Goal: Task Accomplishment & Management: Manage account settings

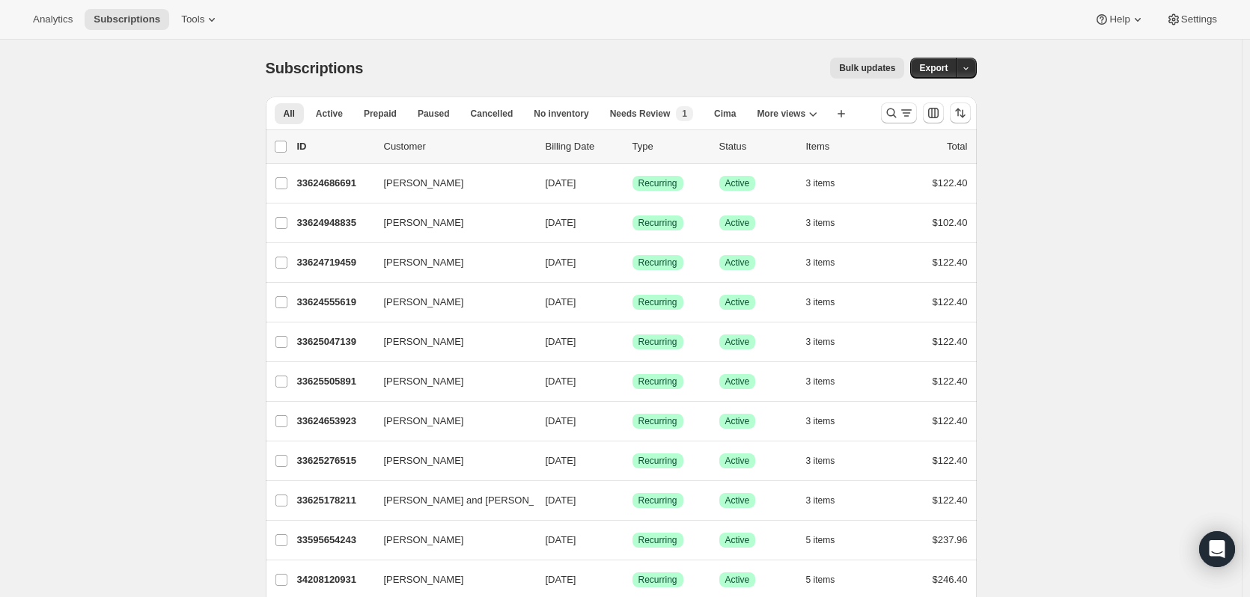
click at [880, 110] on div at bounding box center [926, 113] width 102 height 30
click at [890, 116] on icon "Search and filter results" at bounding box center [891, 113] width 15 height 15
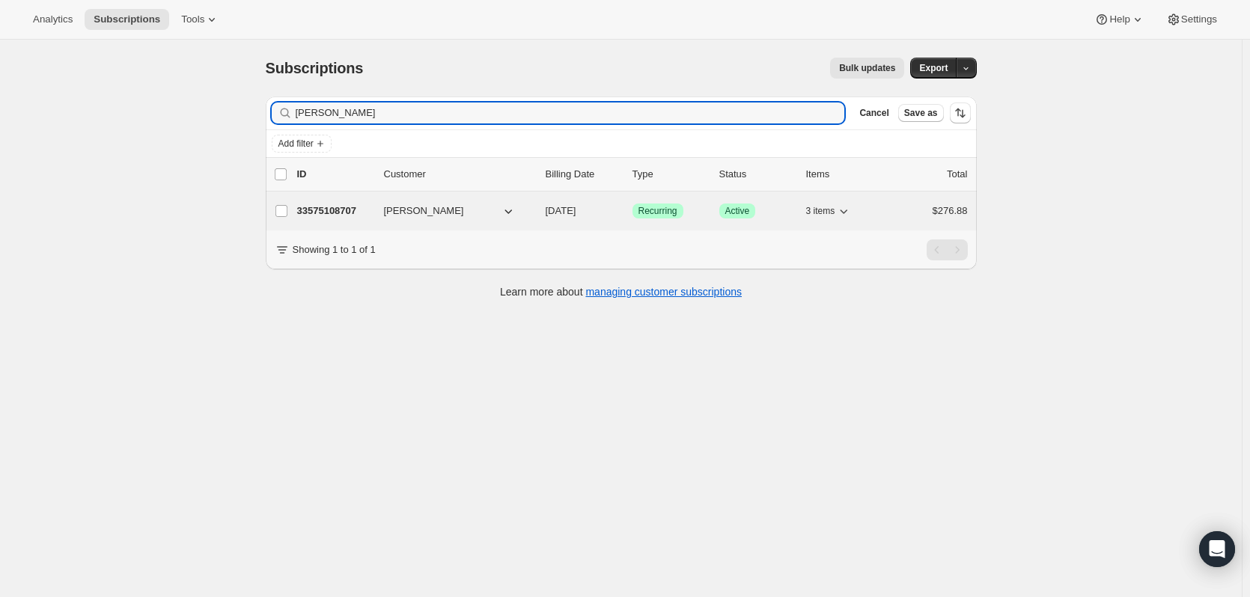
type input "[PERSON_NAME]"
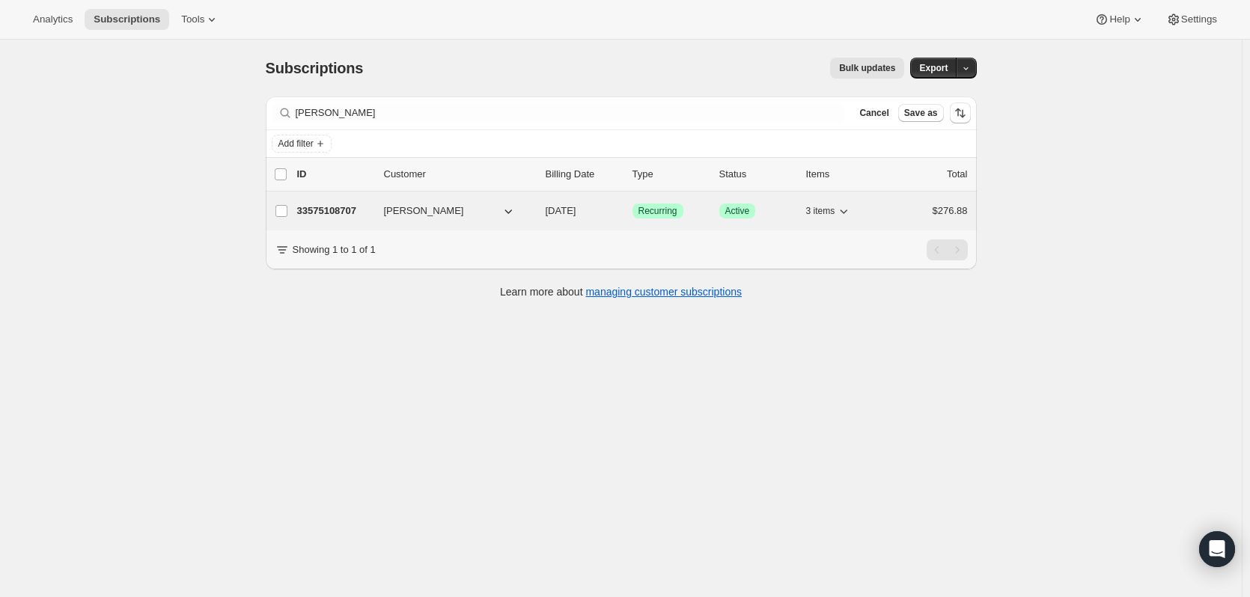
click at [338, 212] on p "33575108707" at bounding box center [334, 211] width 75 height 15
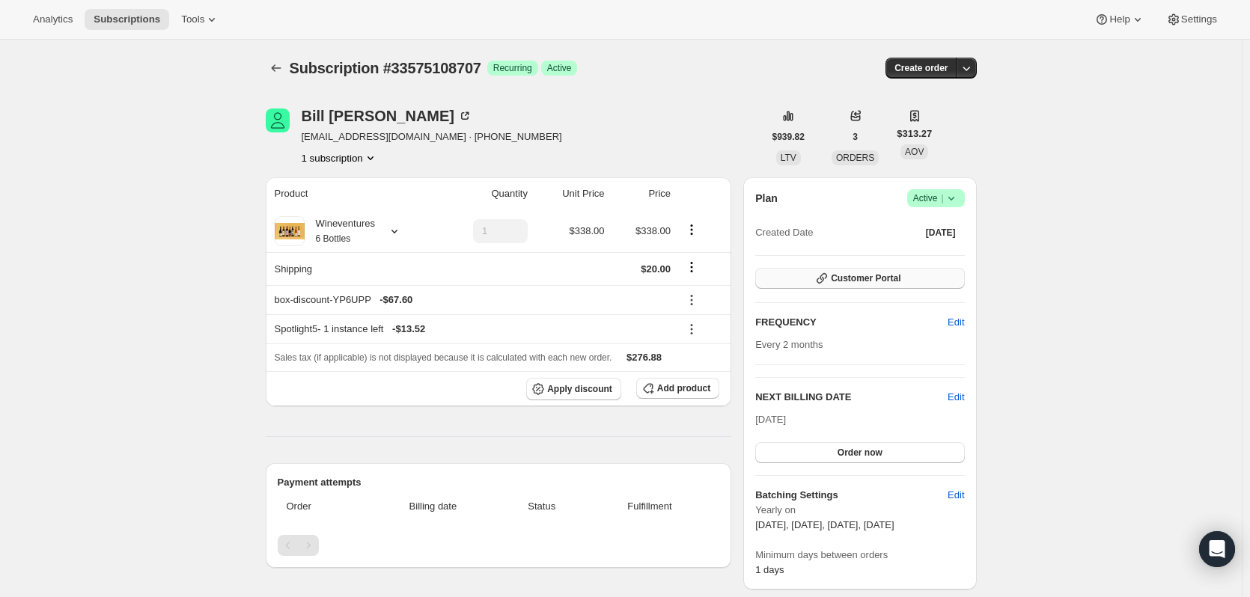
click at [856, 275] on span "Customer Portal" at bounding box center [866, 278] width 70 height 12
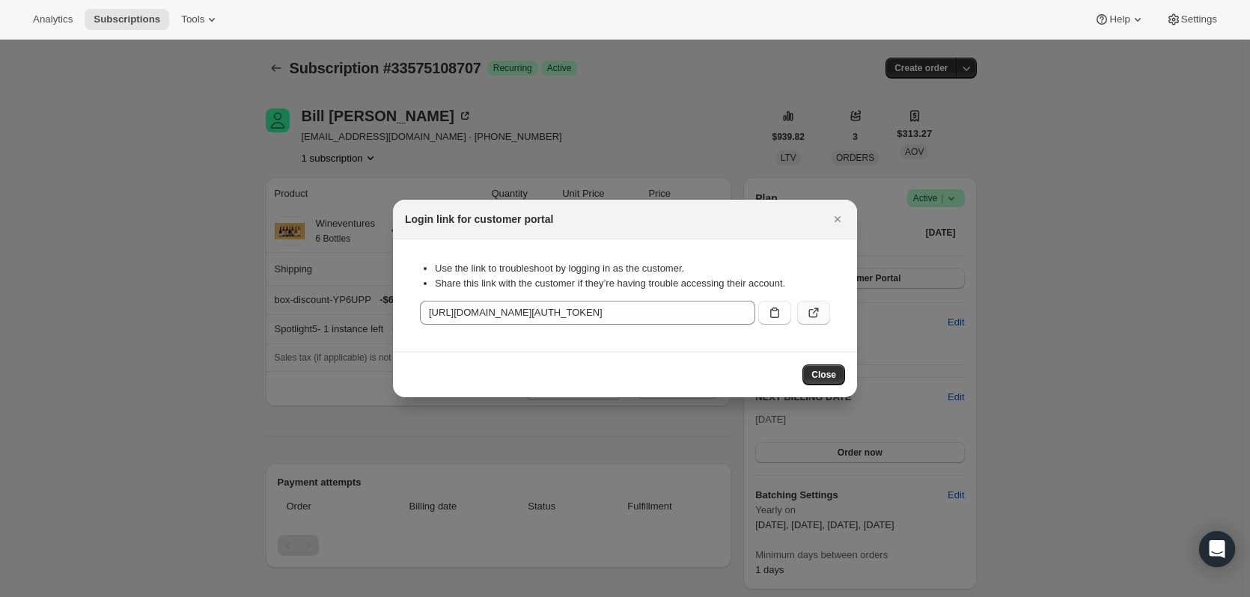
click at [819, 309] on icon ":rc7:" at bounding box center [813, 312] width 15 height 15
click at [837, 372] on button "Close" at bounding box center [823, 375] width 43 height 21
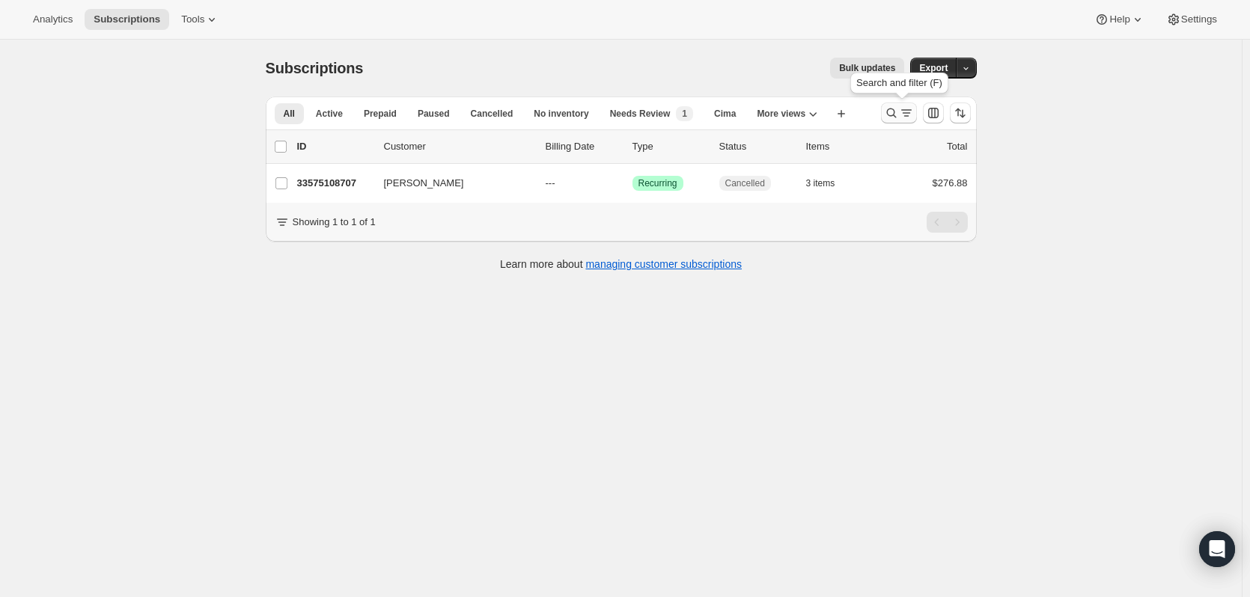
click at [889, 114] on icon "Search and filter results" at bounding box center [891, 113] width 15 height 15
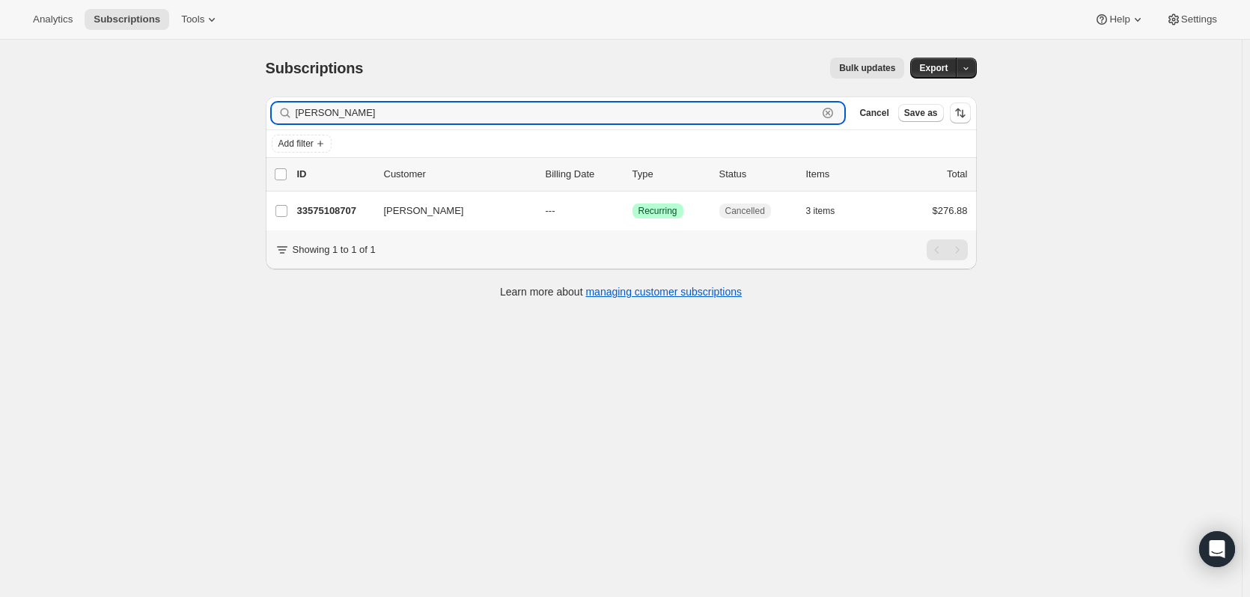
click at [835, 113] on icon "button" at bounding box center [827, 113] width 15 height 15
paste input "[PERSON_NAME]"
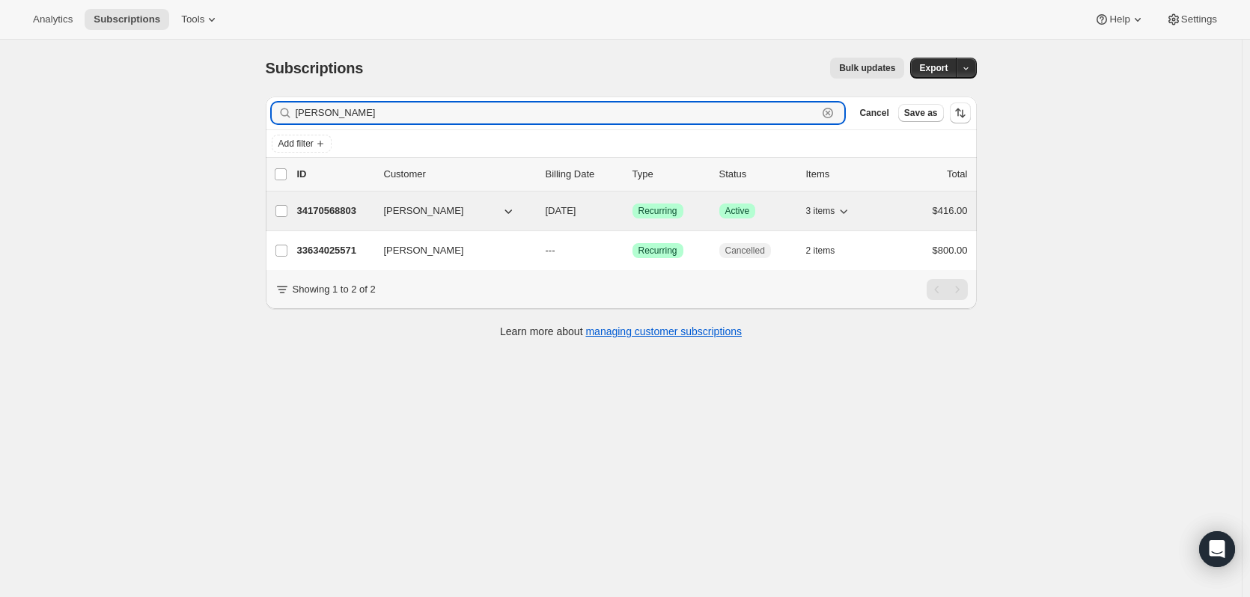
type input "[PERSON_NAME]"
click at [320, 209] on p "34170568803" at bounding box center [334, 211] width 75 height 15
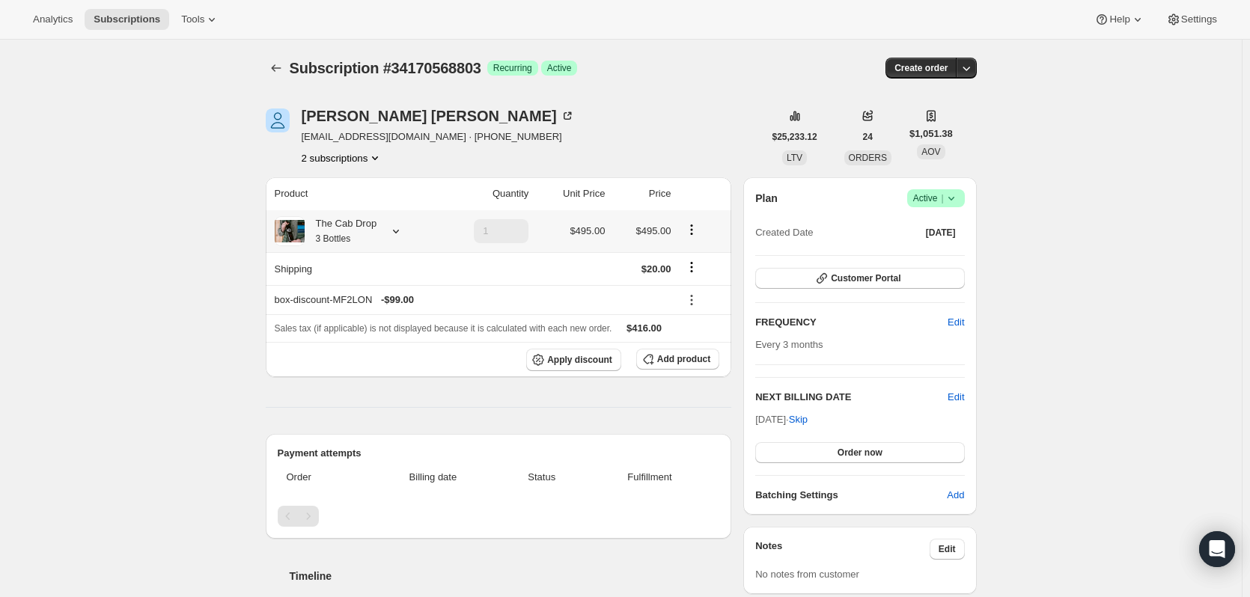
click at [403, 229] on icon at bounding box center [395, 231] width 15 height 15
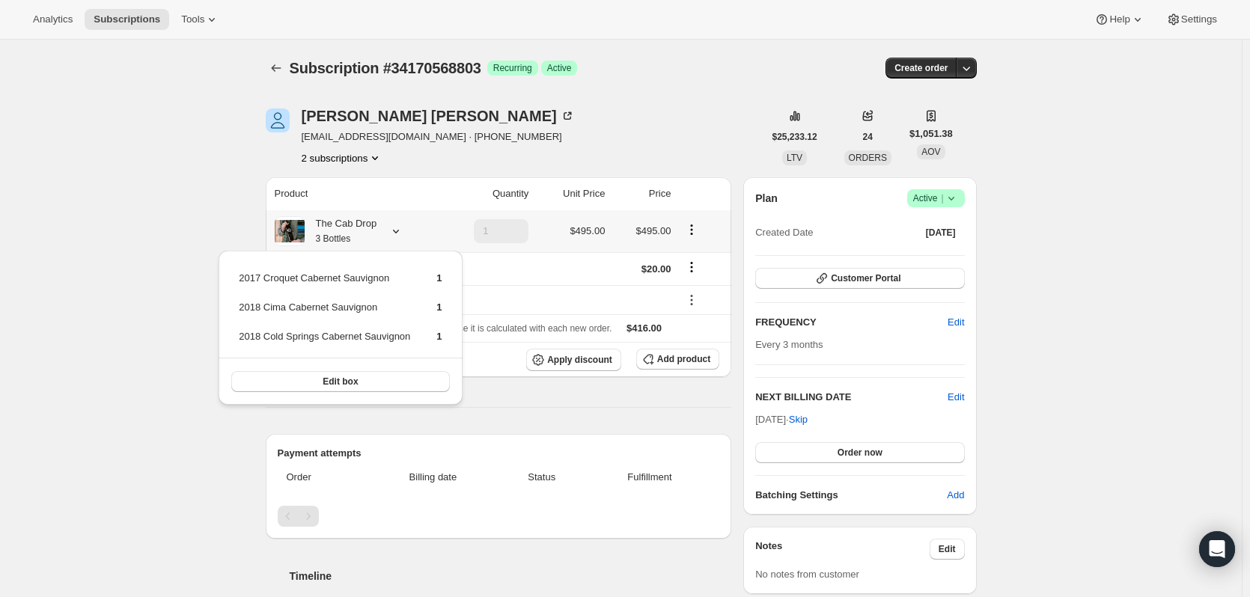
click at [403, 231] on icon at bounding box center [395, 231] width 15 height 15
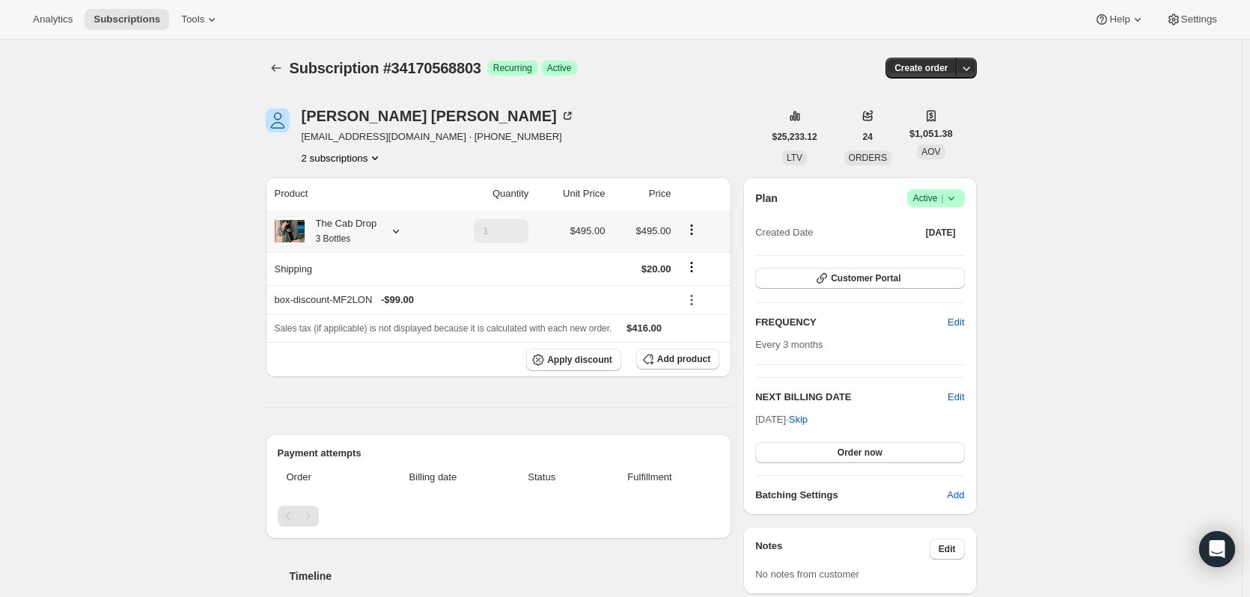
click at [411, 225] on div "The Cab Drop 3 Bottles" at bounding box center [354, 231] width 159 height 30
click at [399, 233] on icon at bounding box center [396, 232] width 6 height 4
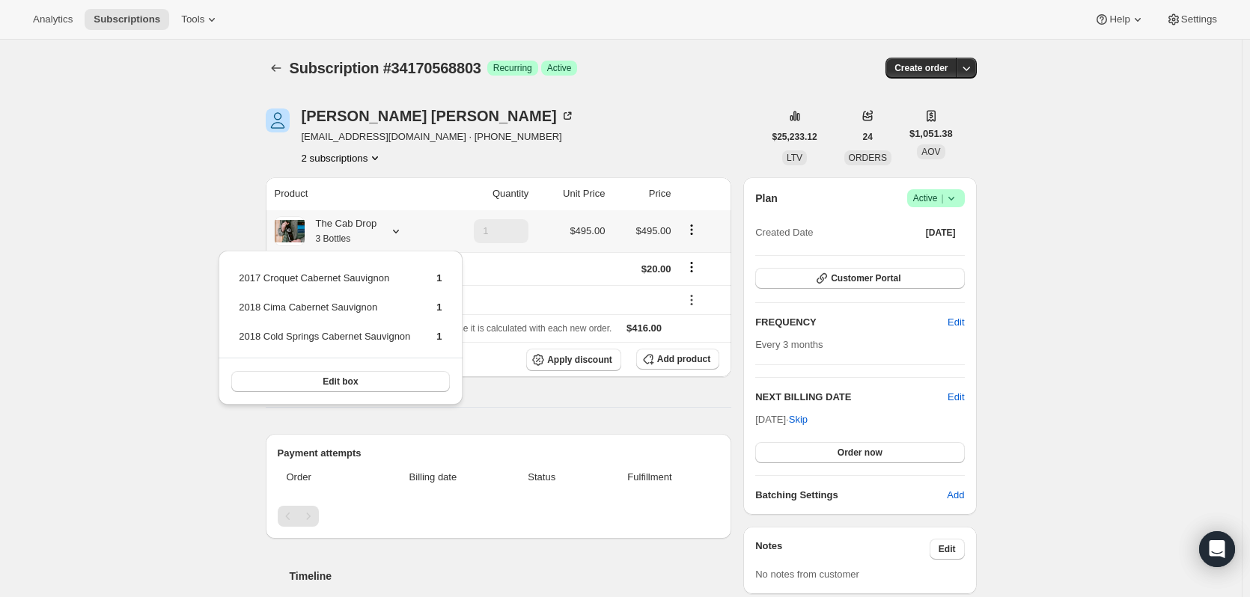
click at [399, 233] on icon at bounding box center [396, 232] width 6 height 4
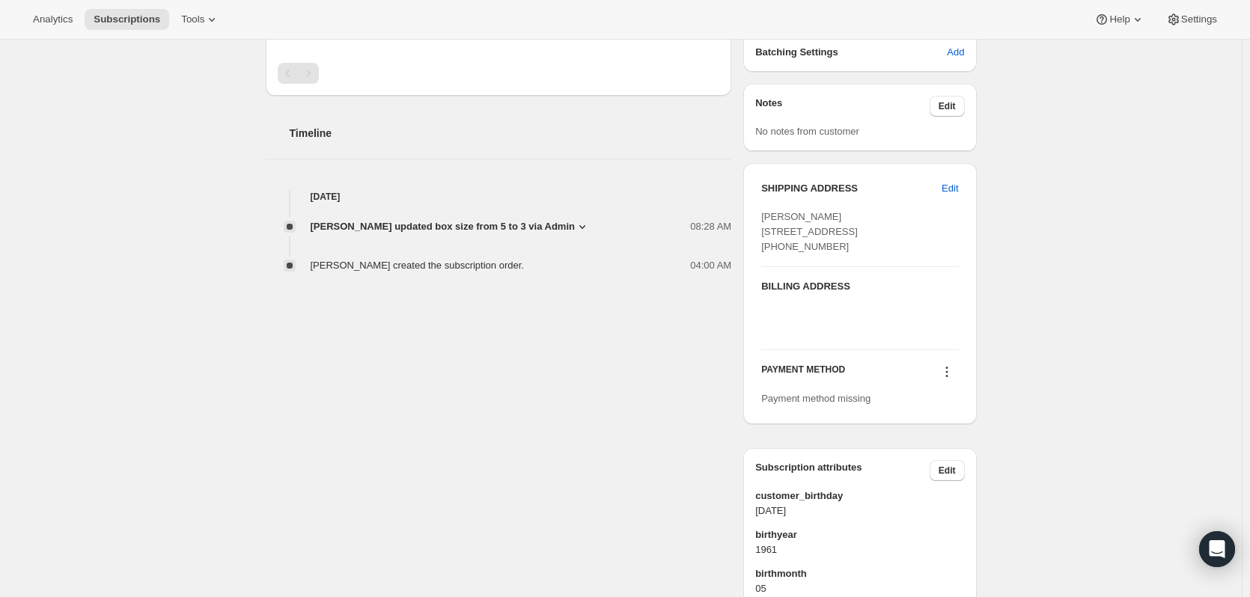
scroll to position [438, 0]
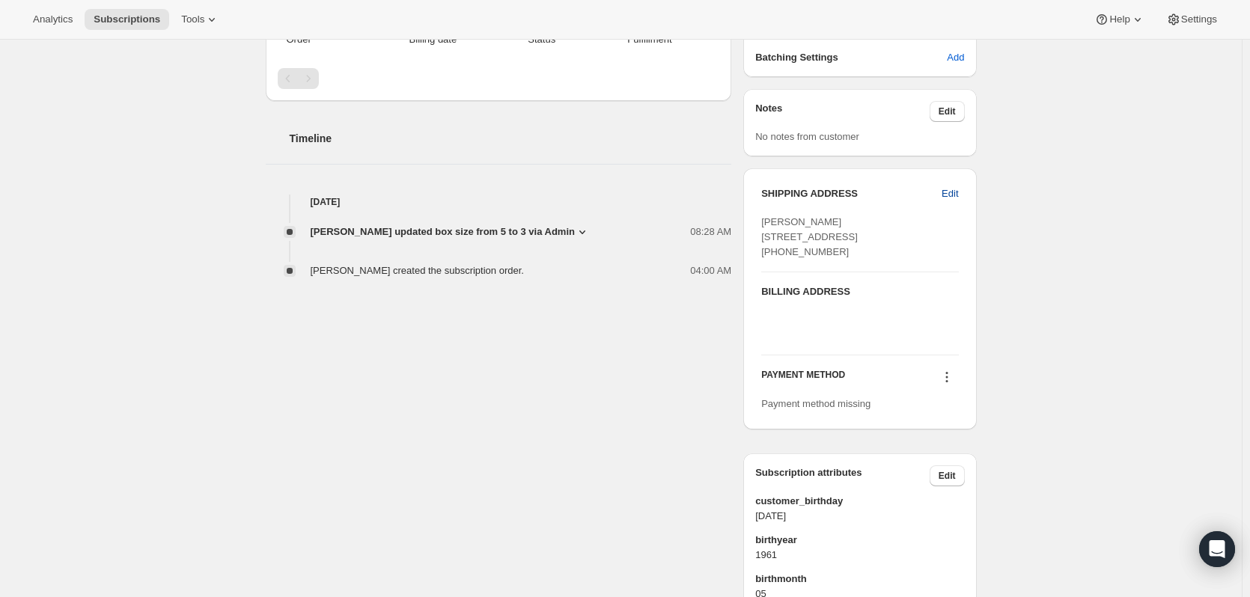
click at [949, 196] on span "Edit" at bounding box center [950, 193] width 16 height 15
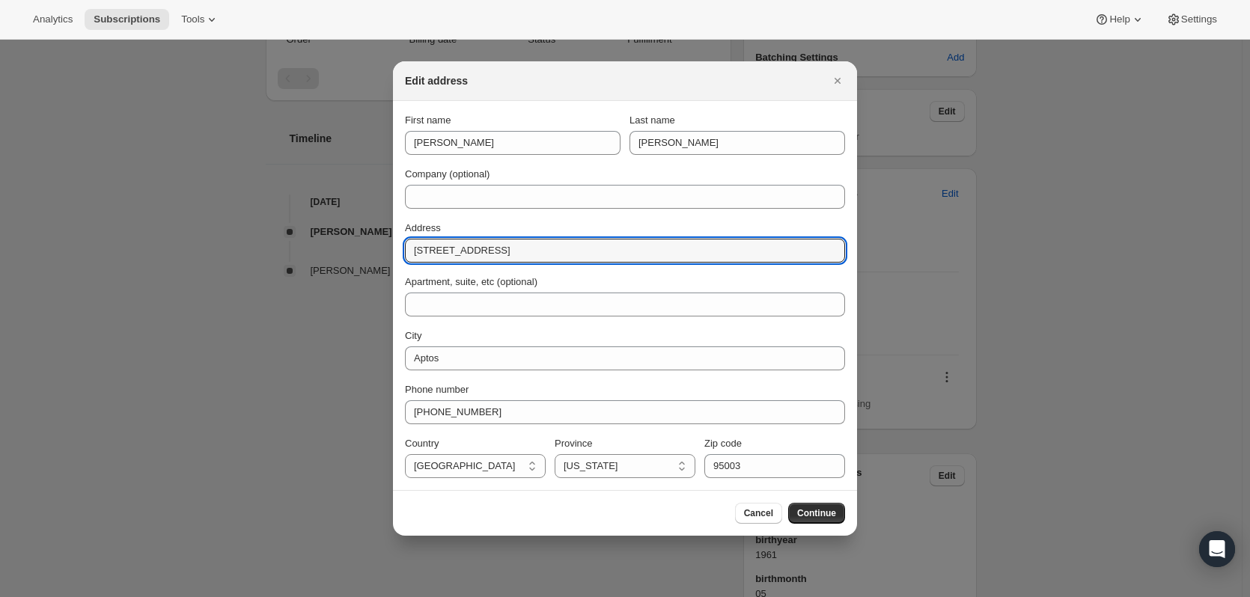
drag, startPoint x: 529, startPoint y: 247, endPoint x: 365, endPoint y: 246, distance: 164.7
type input "8"
click at [767, 503] on div "Cancel Continue" at bounding box center [625, 513] width 464 height 46
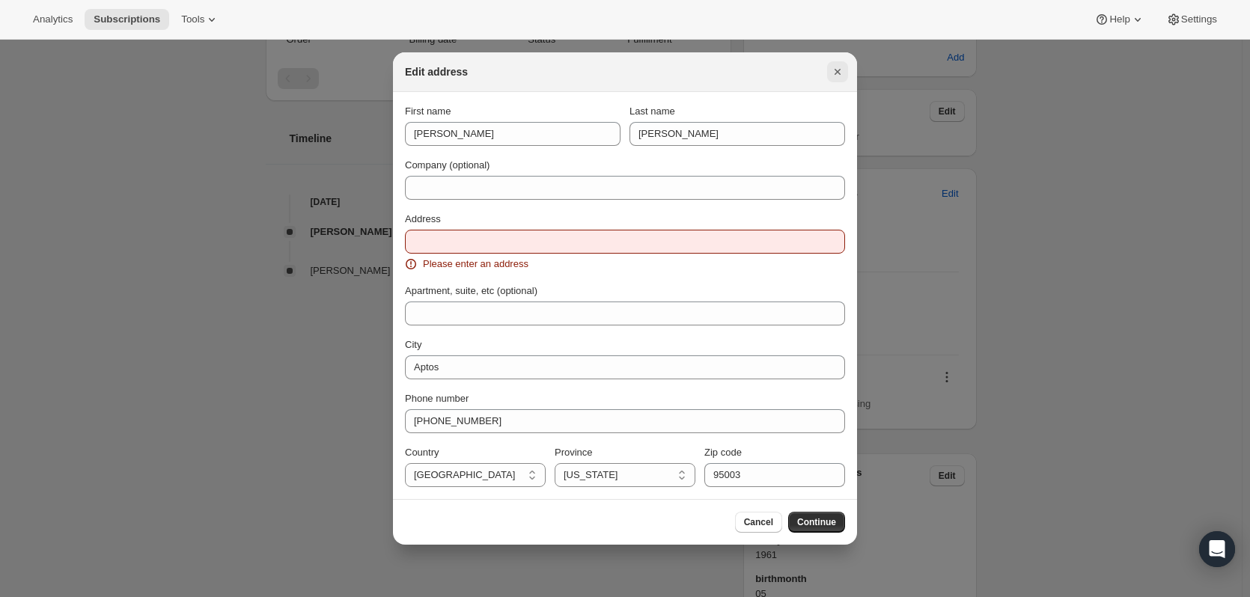
click at [830, 70] on icon "Close" at bounding box center [837, 71] width 15 height 15
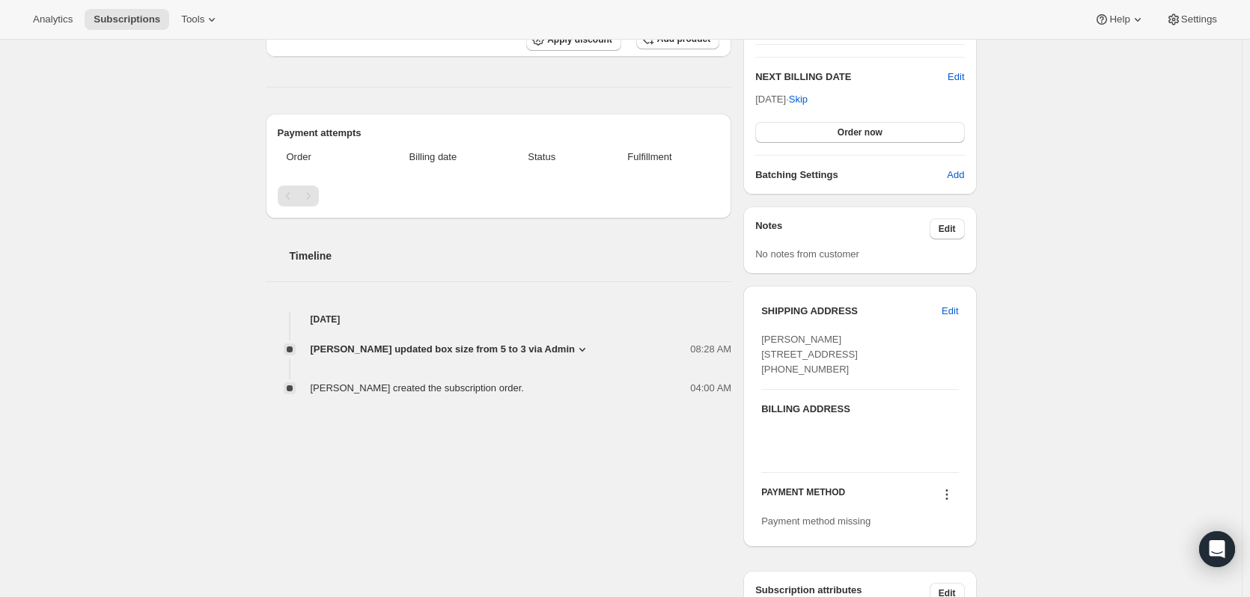
scroll to position [374, 0]
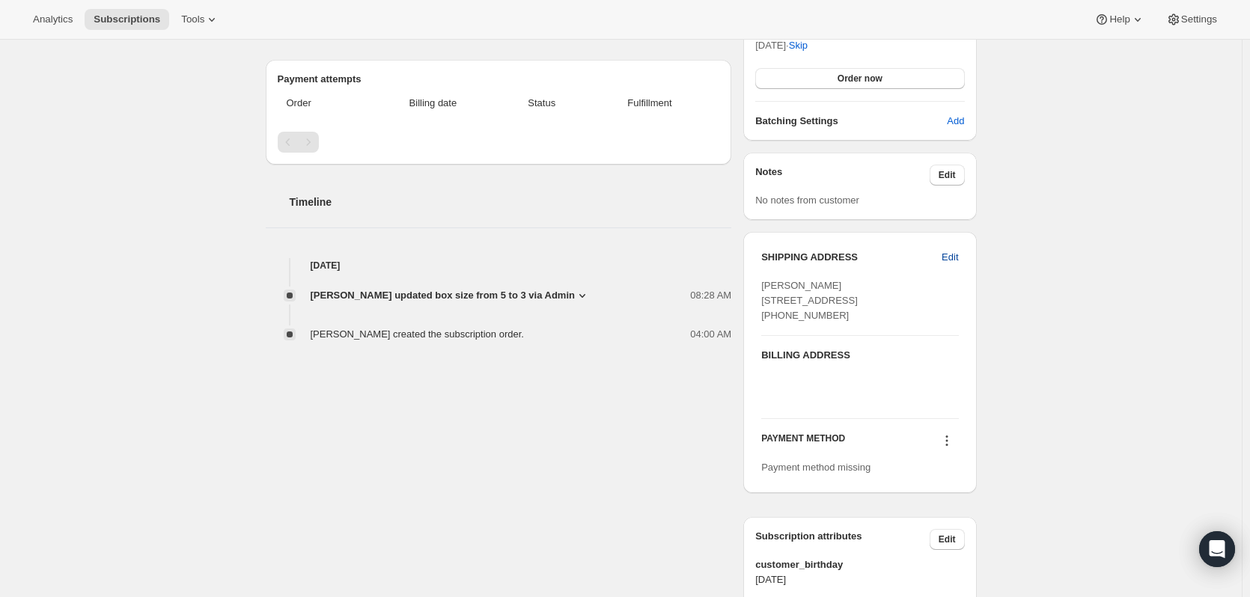
click at [964, 251] on button "Edit" at bounding box center [950, 258] width 34 height 24
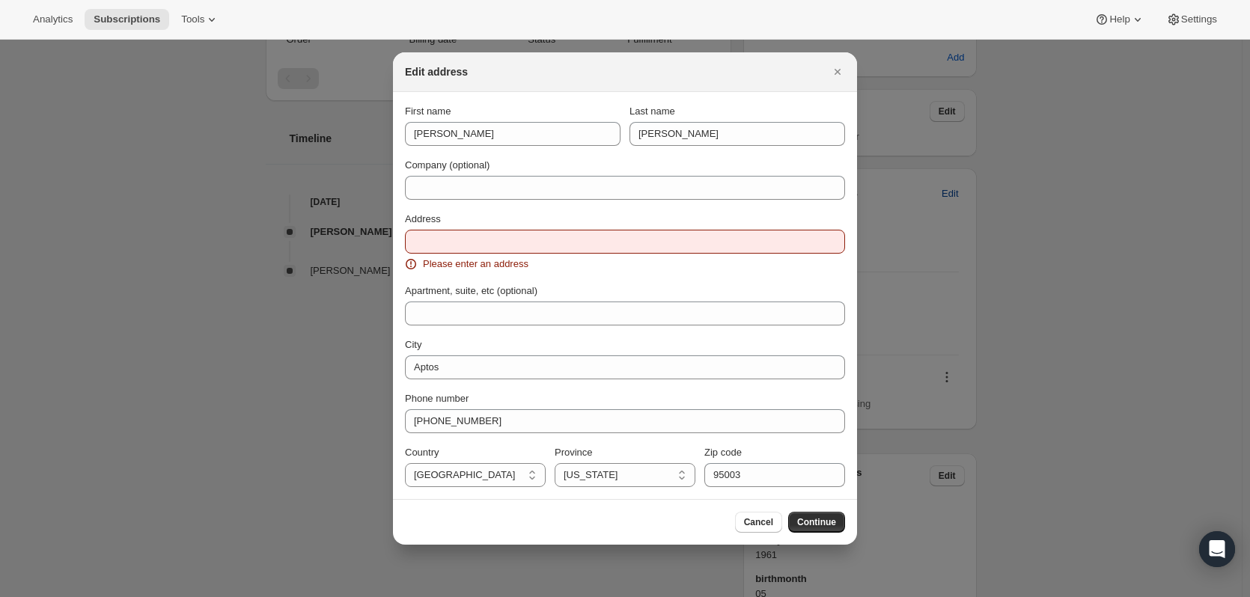
scroll to position [0, 0]
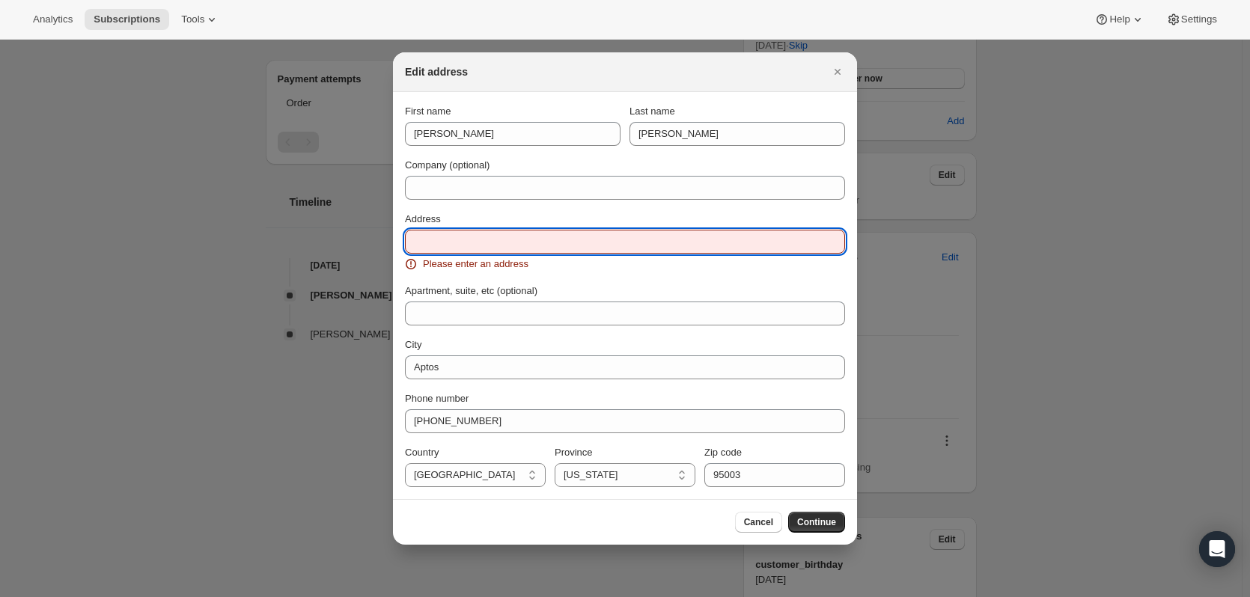
click at [511, 243] on input "Address" at bounding box center [625, 242] width 440 height 24
paste input "80294 Vía Tesoro, La Quinta, CA 92253"
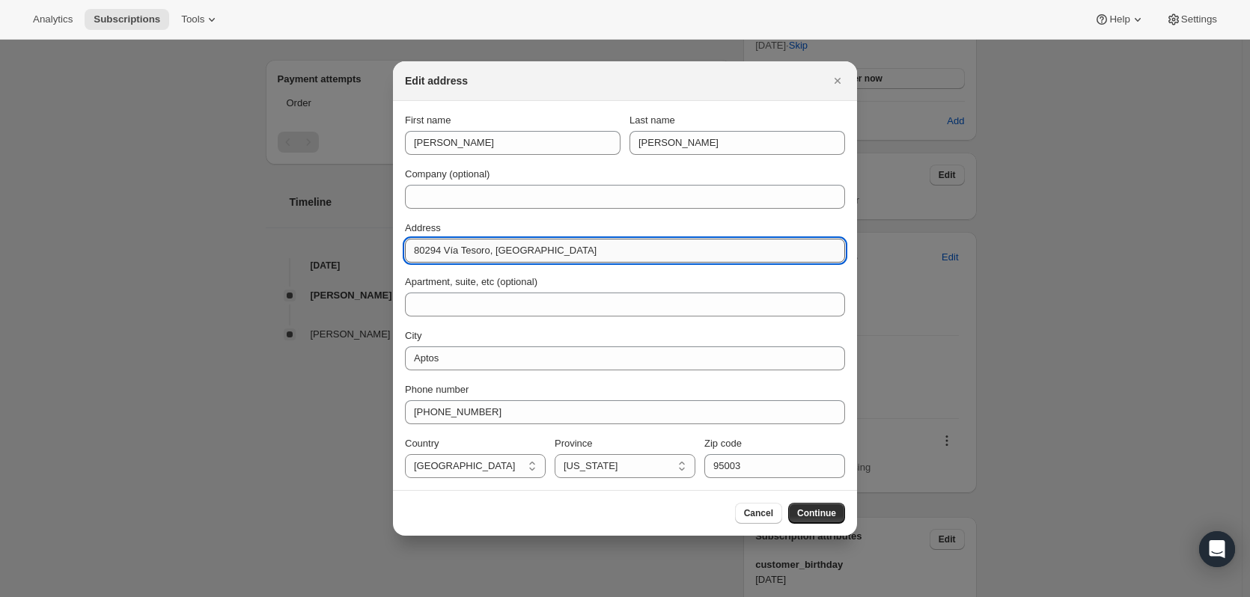
click at [709, 252] on input "80294 Vía Tesoro, La Quinta, CA 92253" at bounding box center [625, 251] width 440 height 24
drag, startPoint x: 560, startPoint y: 249, endPoint x: 505, endPoint y: 254, distance: 55.6
click at [505, 254] on input "80294 Vía Tesoro, La Quinta" at bounding box center [625, 251] width 440 height 24
type input "80294 Vía Tesoro"
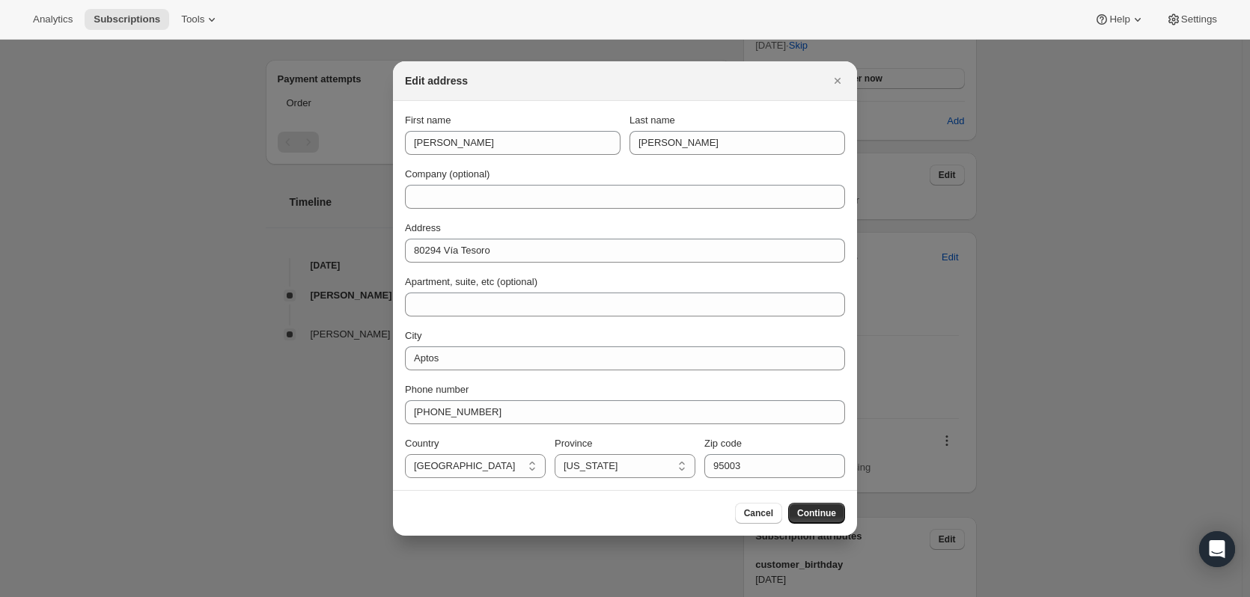
click at [531, 335] on div "City" at bounding box center [625, 336] width 440 height 15
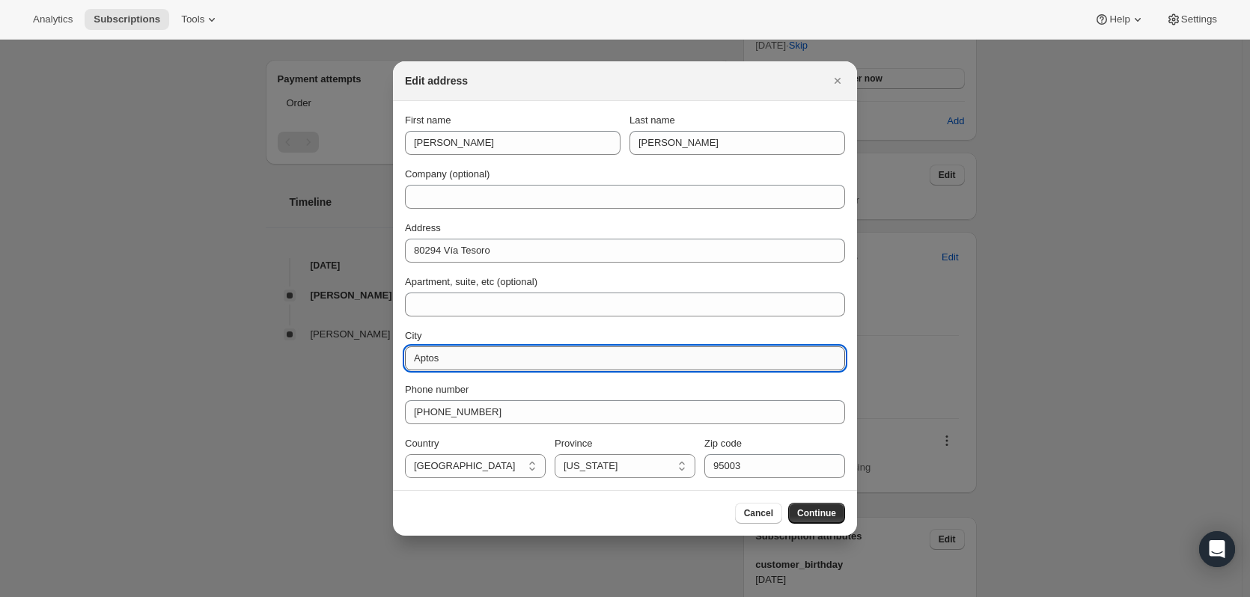
click at [519, 367] on input "Aptos" at bounding box center [625, 359] width 440 height 24
type input "A"
type input "l"
paste input "80294 Vía Tesoro, La Quinta, CA 92253"
type input "La Quinta, CA"
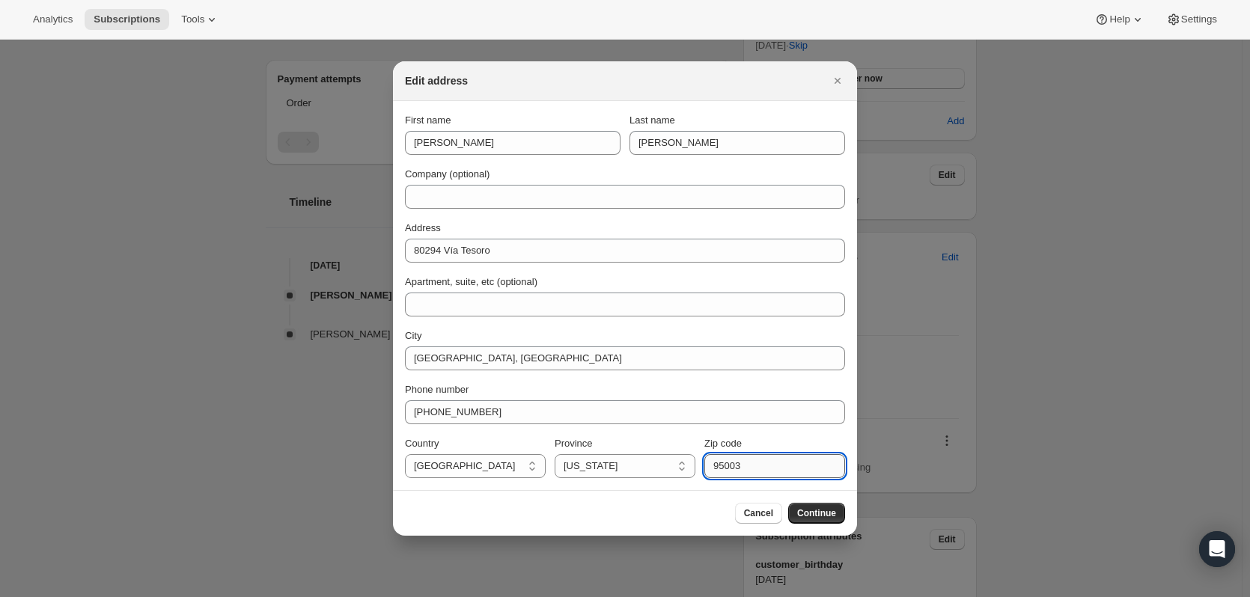
click at [787, 472] on input "95003" at bounding box center [774, 466] width 141 height 24
drag, startPoint x: 787, startPoint y: 472, endPoint x: 677, endPoint y: 467, distance: 110.1
click at [677, 467] on div "Country United States United States Province California Nevada Oregon Florida G…" at bounding box center [625, 457] width 440 height 42
type input "922394"
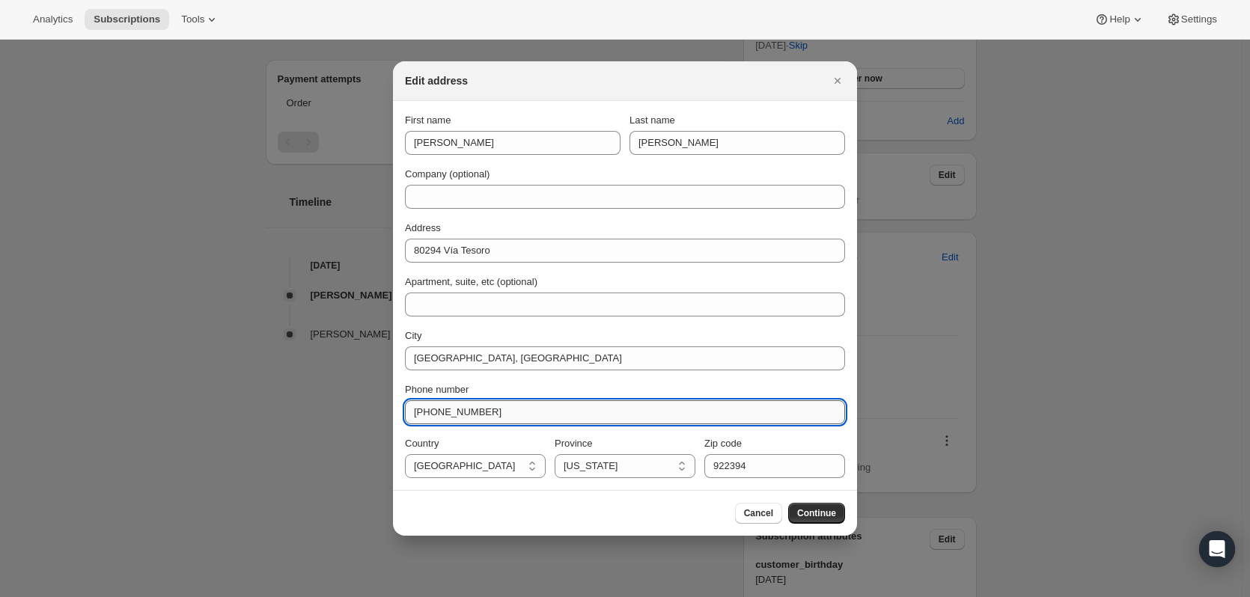
click at [760, 402] on input "+18312470712" at bounding box center [625, 412] width 440 height 24
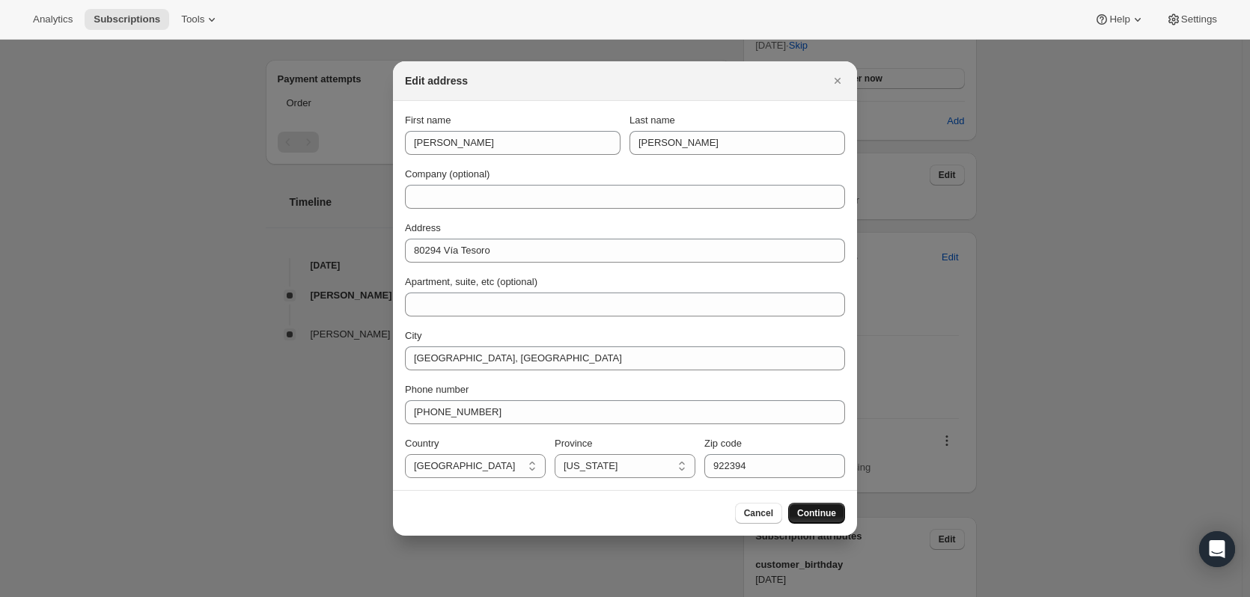
click at [814, 511] on span "Continue" at bounding box center [816, 514] width 39 height 12
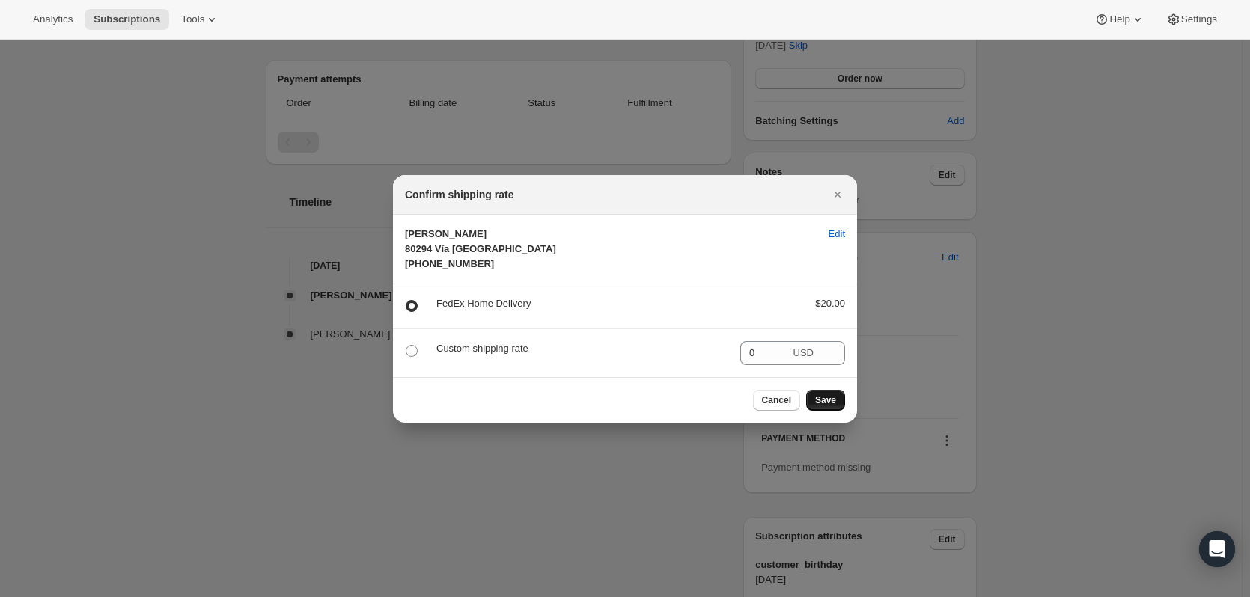
click at [834, 406] on span "Save" at bounding box center [825, 400] width 21 height 12
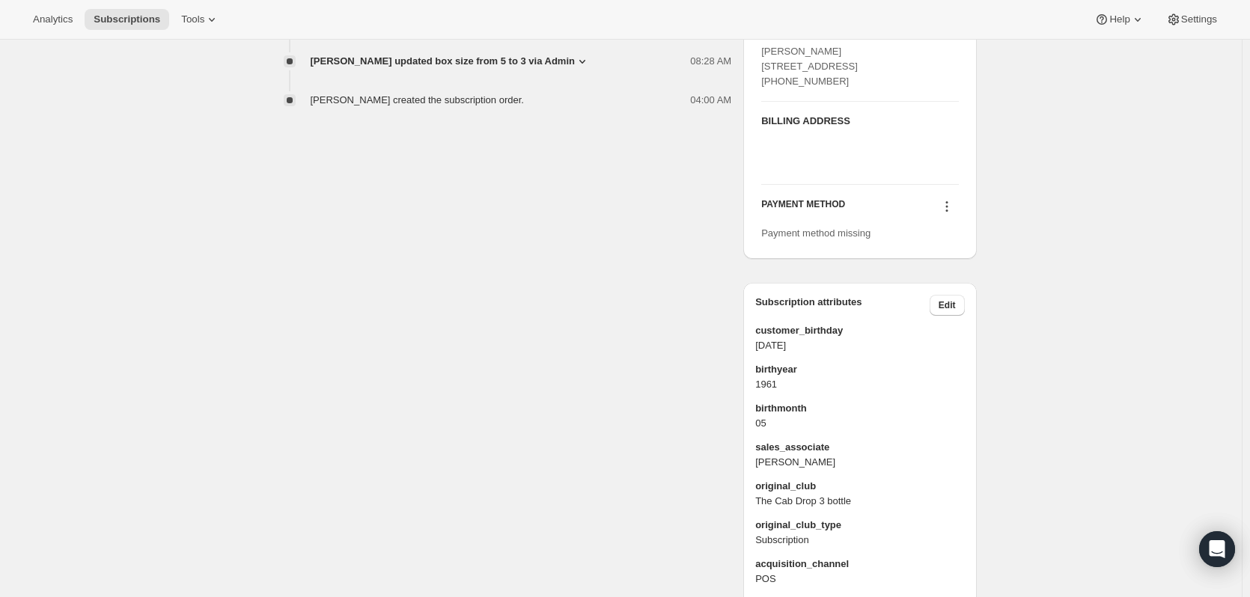
scroll to position [438, 0]
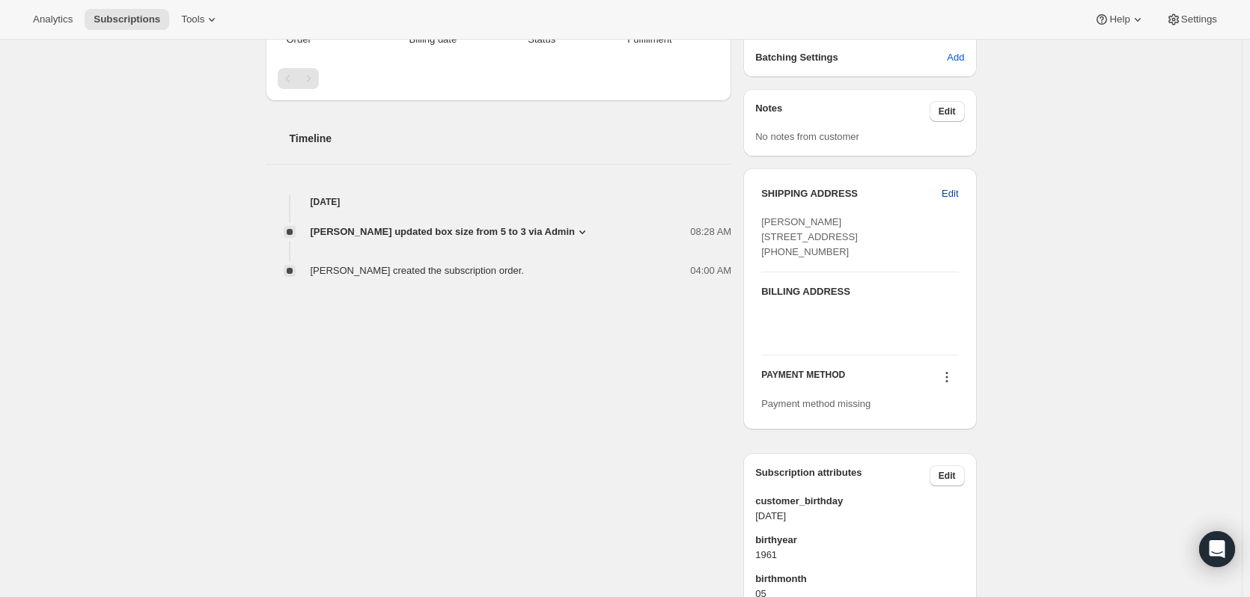
click at [949, 193] on span "Edit" at bounding box center [950, 193] width 16 height 15
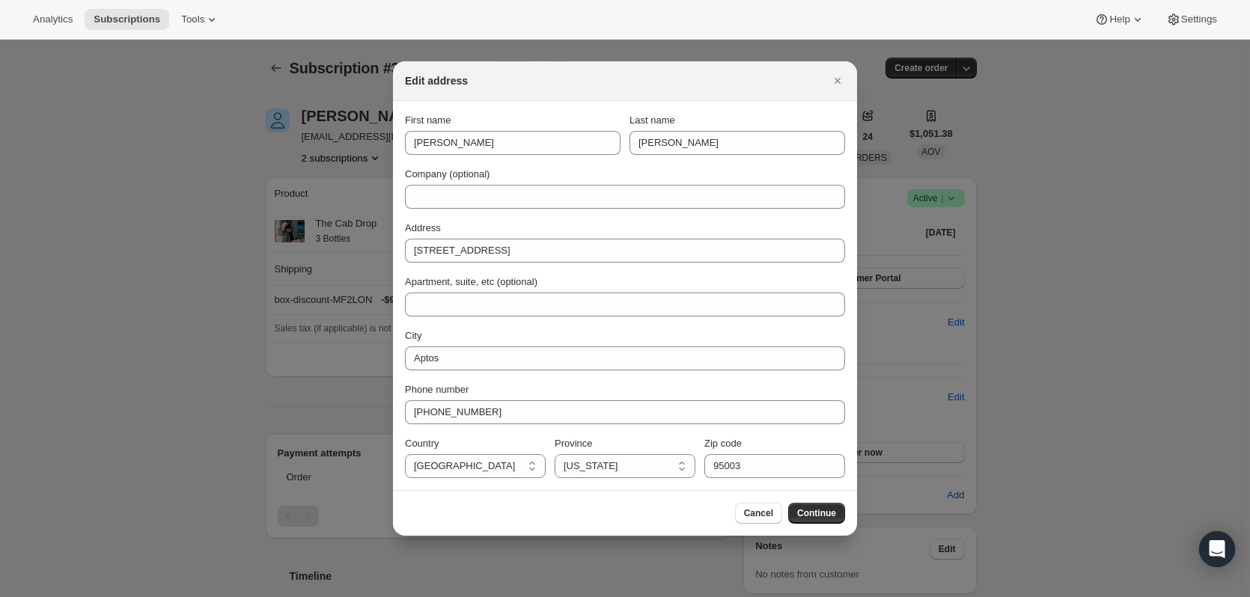
scroll to position [0, 0]
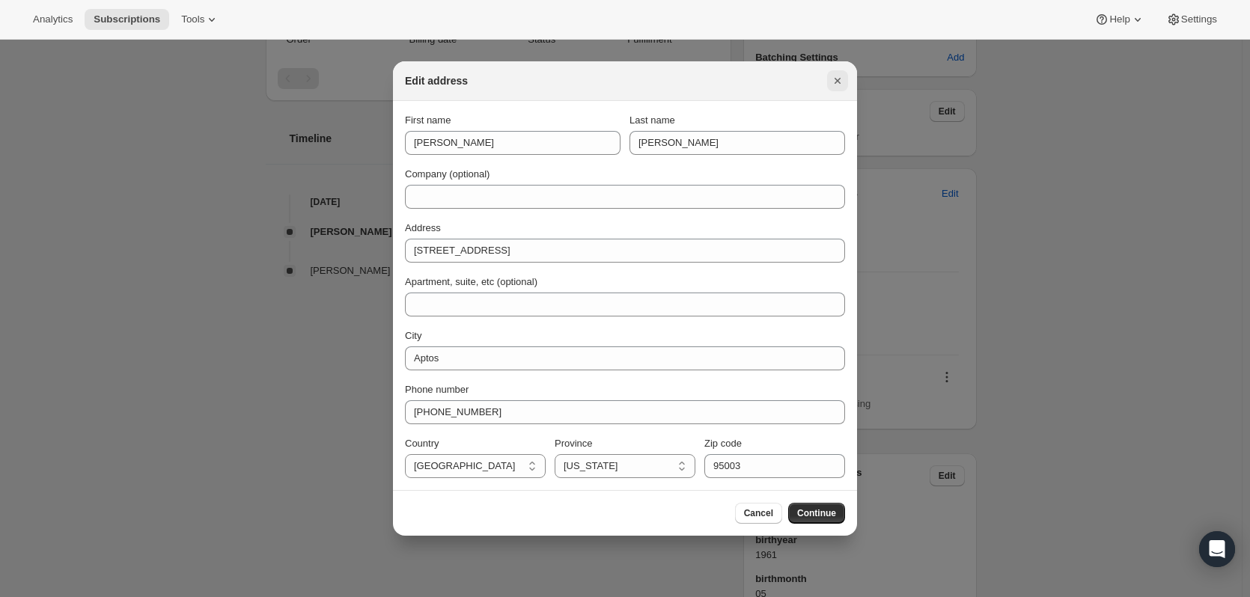
click at [829, 88] on button "Close" at bounding box center [837, 80] width 21 height 21
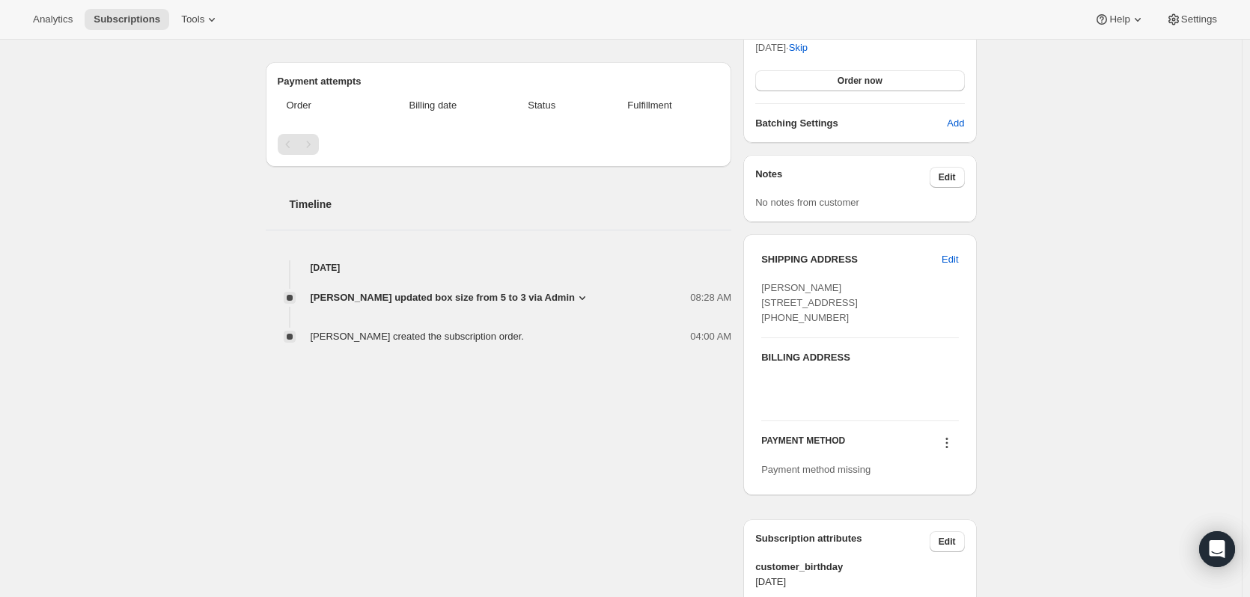
scroll to position [374, 0]
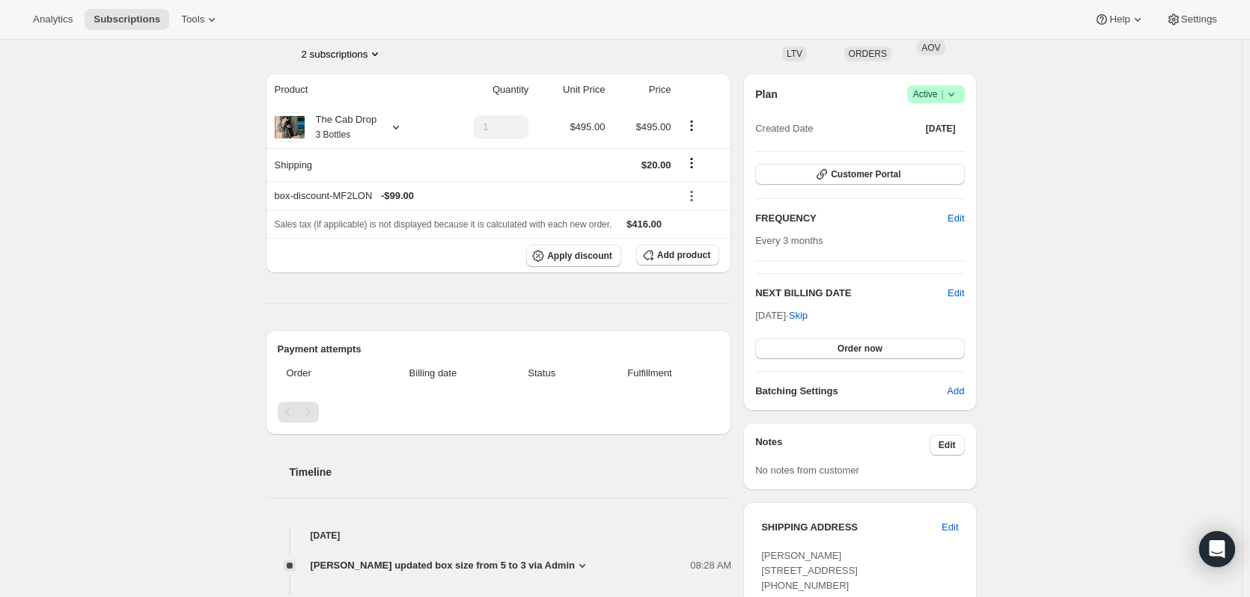
scroll to position [374, 0]
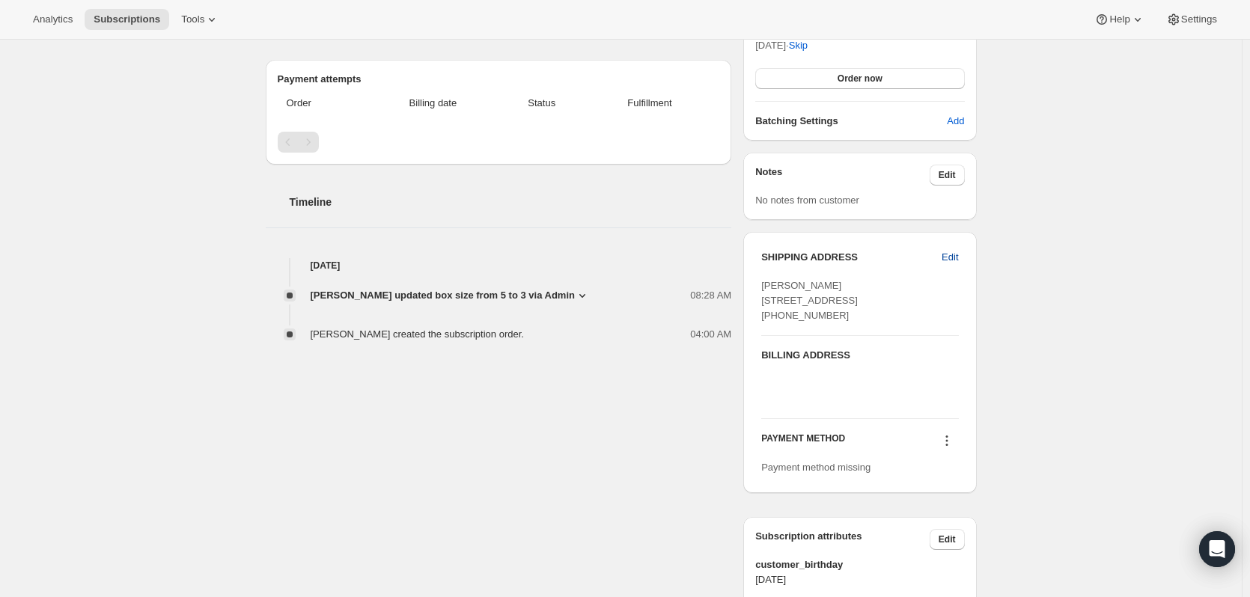
click at [950, 258] on span "Edit" at bounding box center [950, 257] width 16 height 15
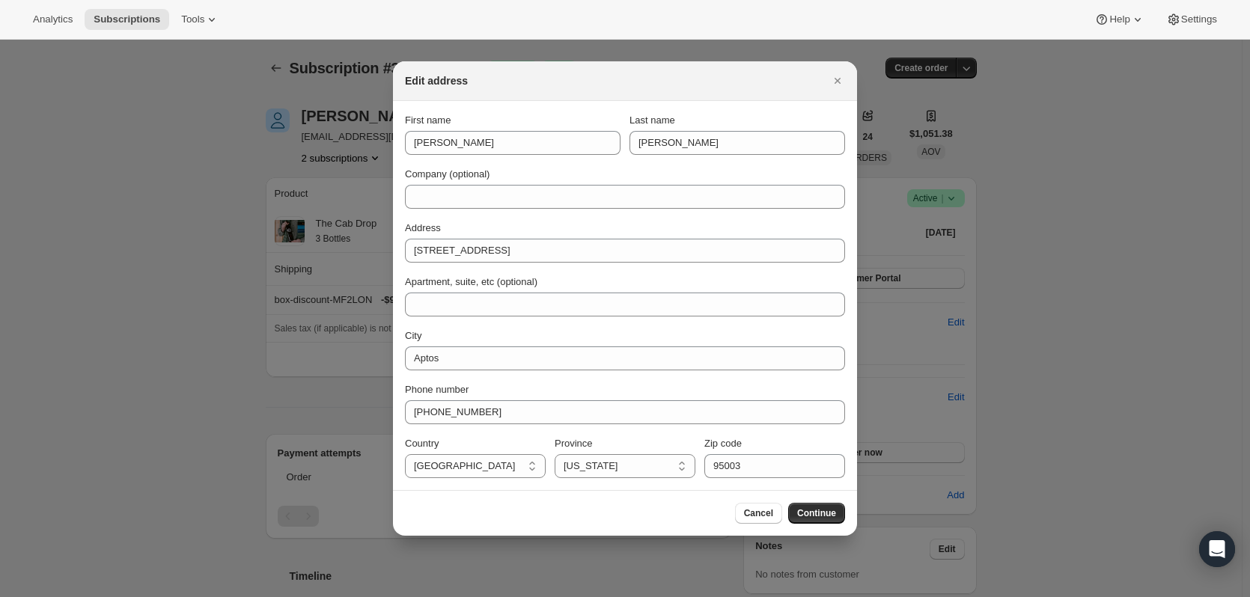
scroll to position [0, 0]
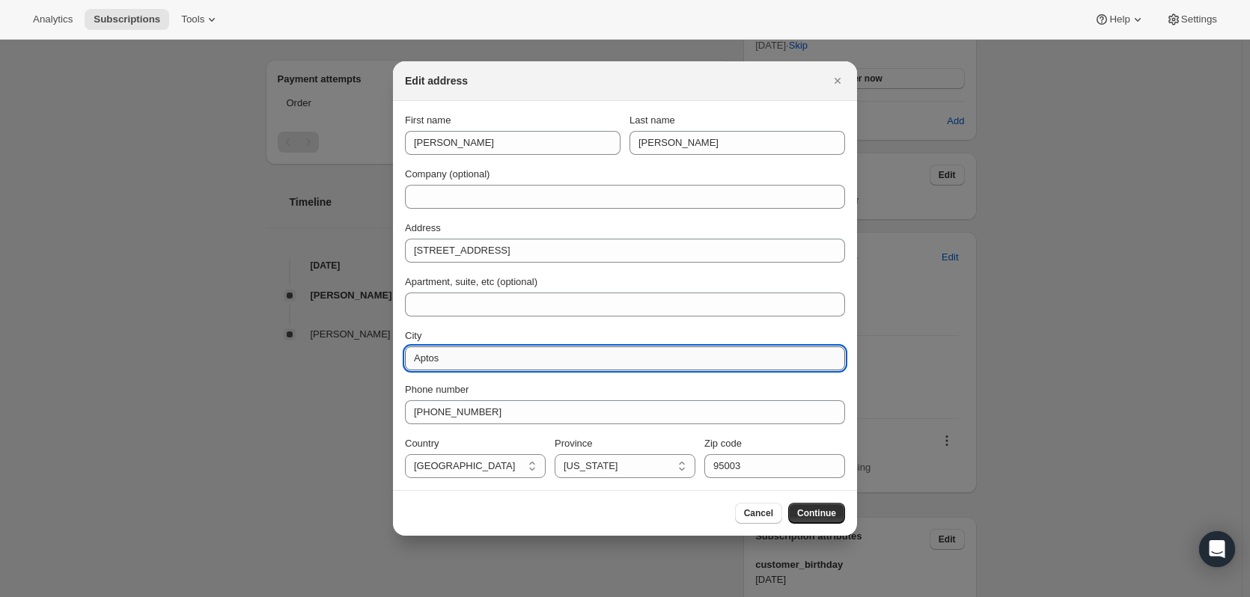
click at [472, 365] on input "Aptos" at bounding box center [625, 359] width 440 height 24
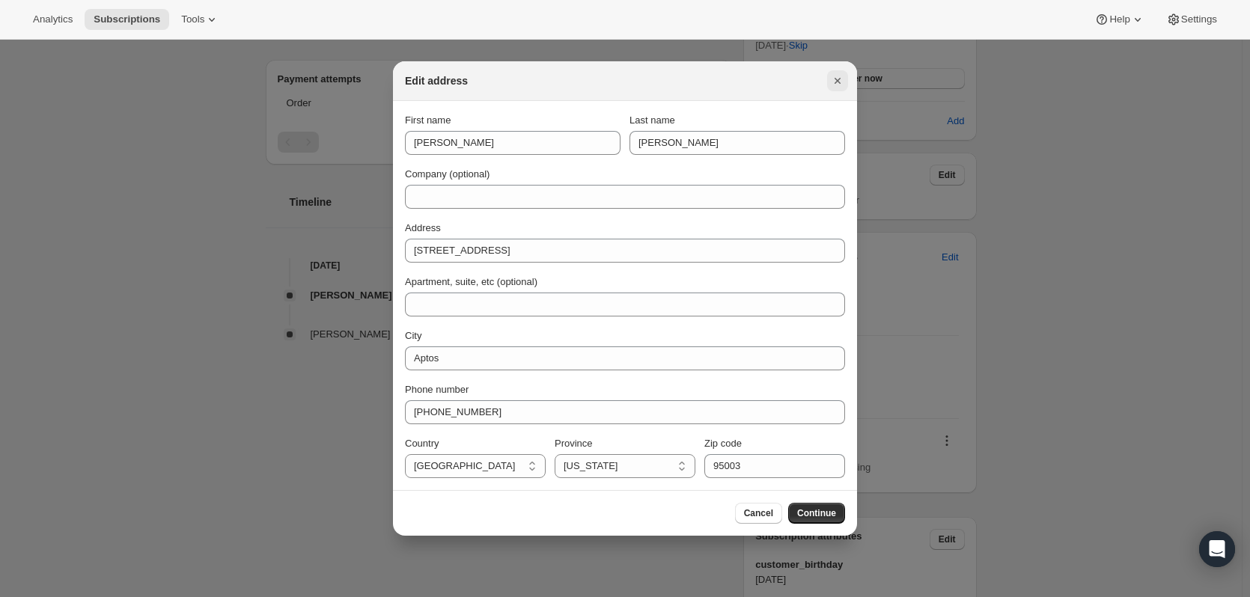
click at [836, 79] on icon "Close" at bounding box center [838, 81] width 6 height 6
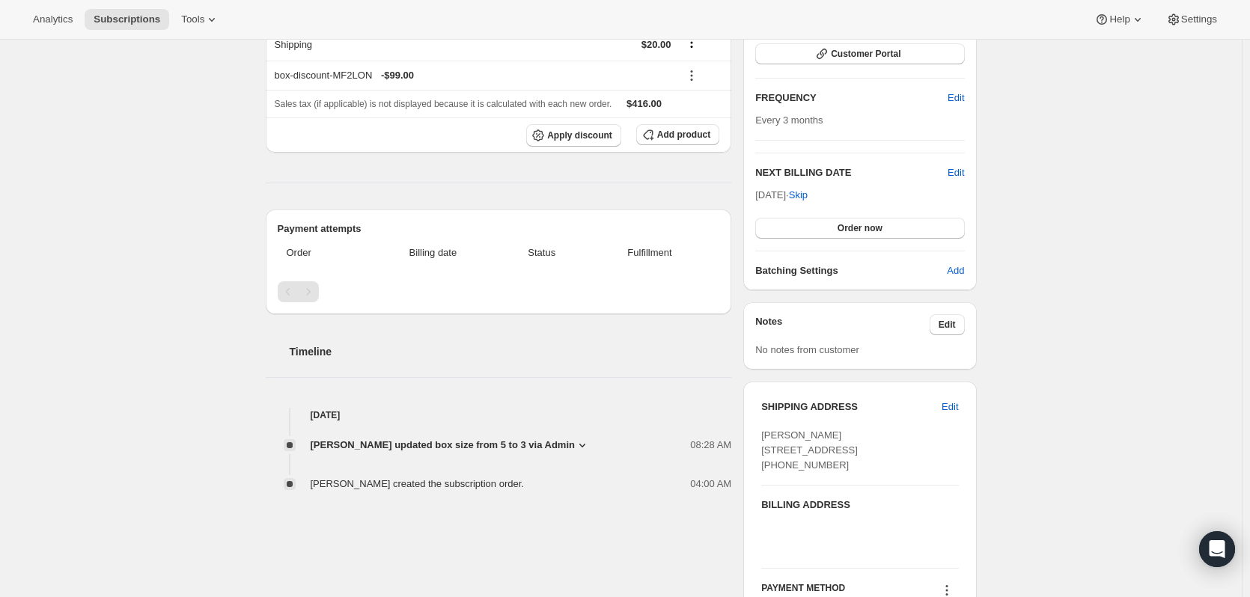
scroll to position [299, 0]
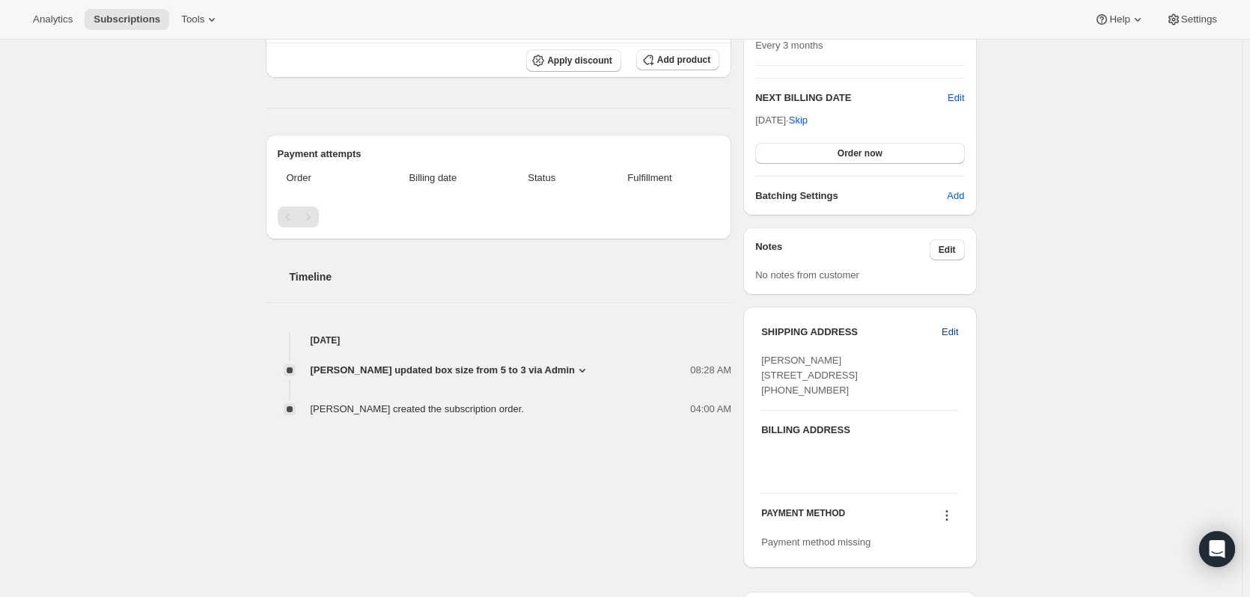
click at [951, 331] on span "Edit" at bounding box center [950, 332] width 16 height 15
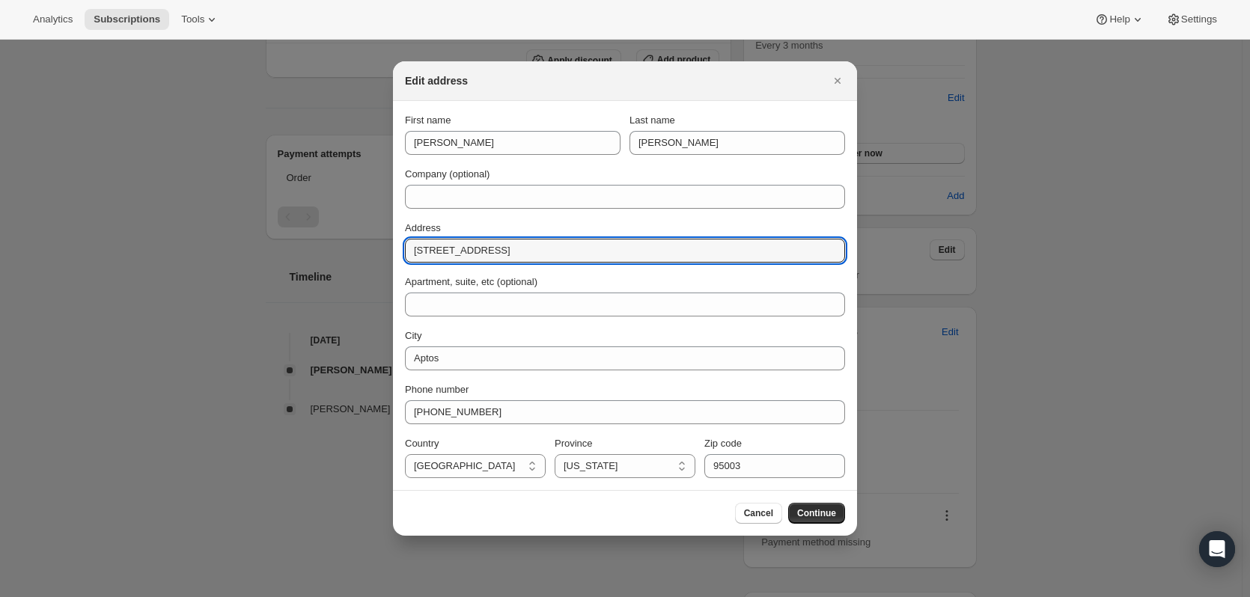
drag, startPoint x: 517, startPoint y: 252, endPoint x: 263, endPoint y: 241, distance: 253.2
paste input "80294 Vía Tesoro"
type input "80294 Vía Tesoro"
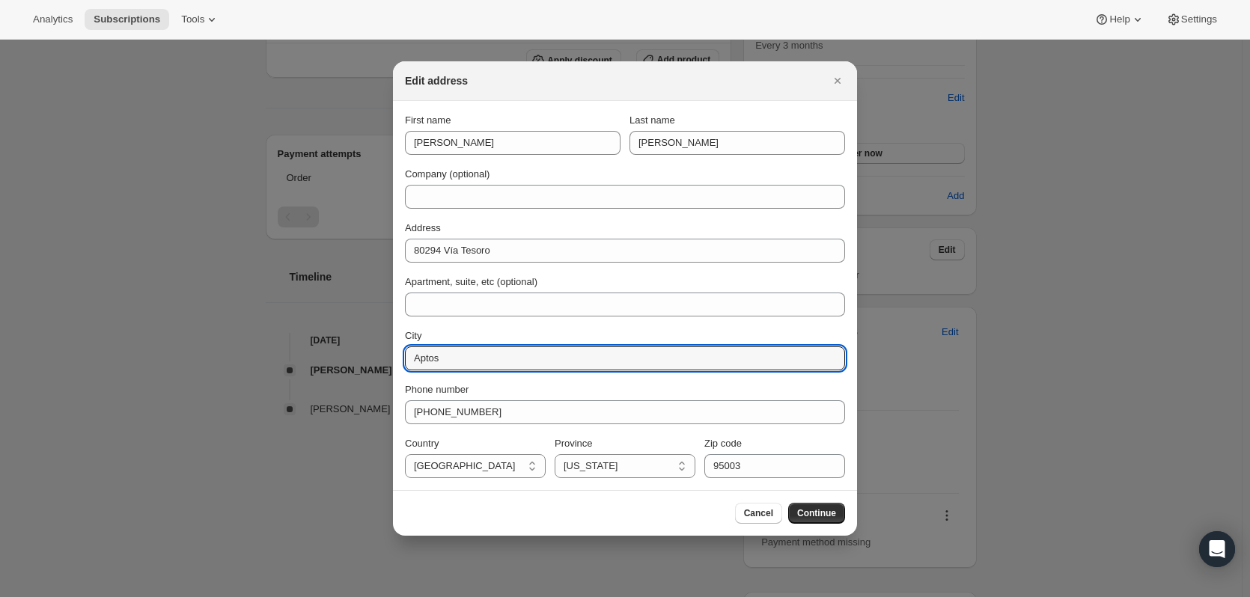
drag, startPoint x: 478, startPoint y: 355, endPoint x: 358, endPoint y: 355, distance: 119.8
type input "La Quinta"
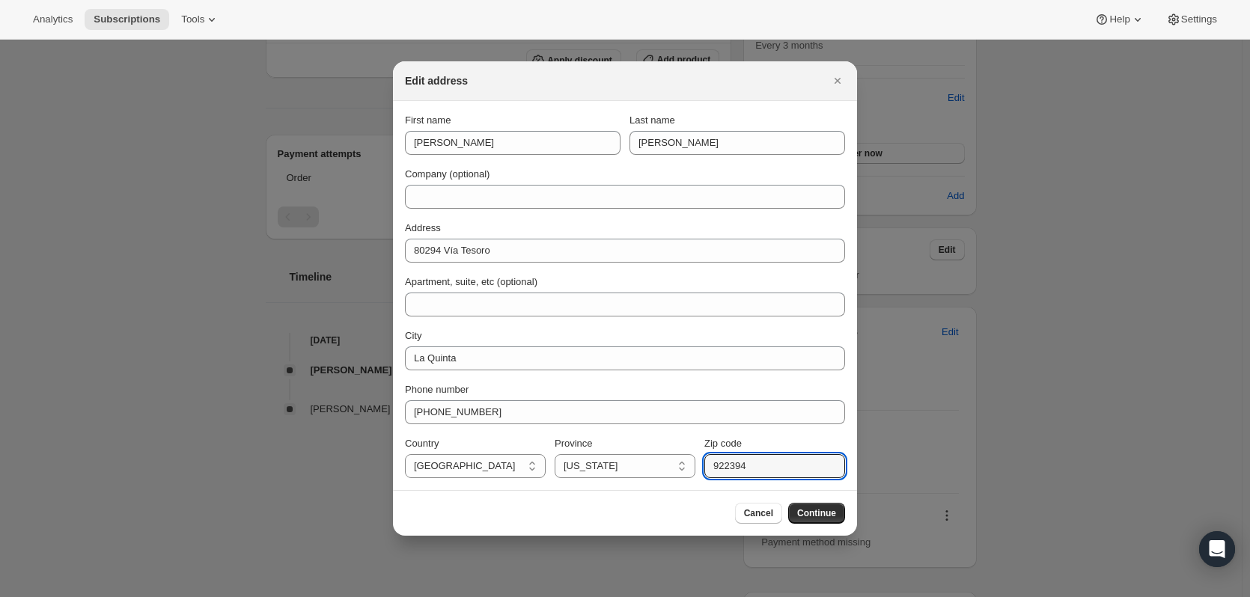
type input "922394"
drag, startPoint x: 614, startPoint y: 534, endPoint x: 633, endPoint y: 526, distance: 20.9
click at [623, 531] on div "Cancel Continue" at bounding box center [625, 513] width 464 height 46
click at [836, 511] on button "Continue" at bounding box center [816, 513] width 57 height 21
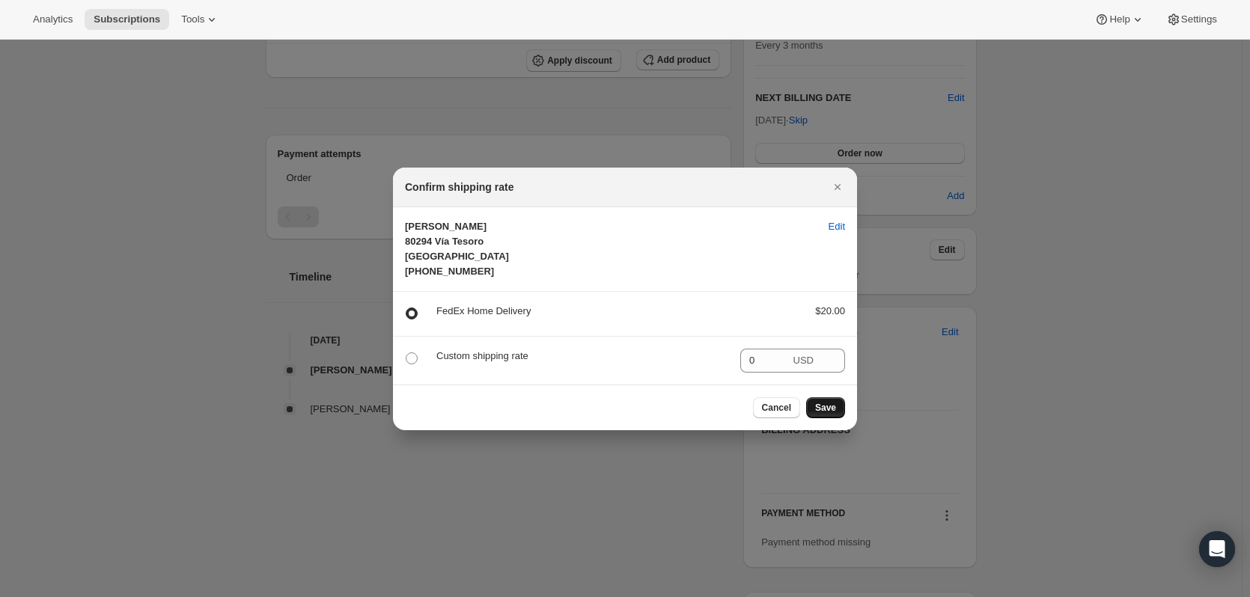
click at [831, 412] on span "Save" at bounding box center [825, 408] width 21 height 12
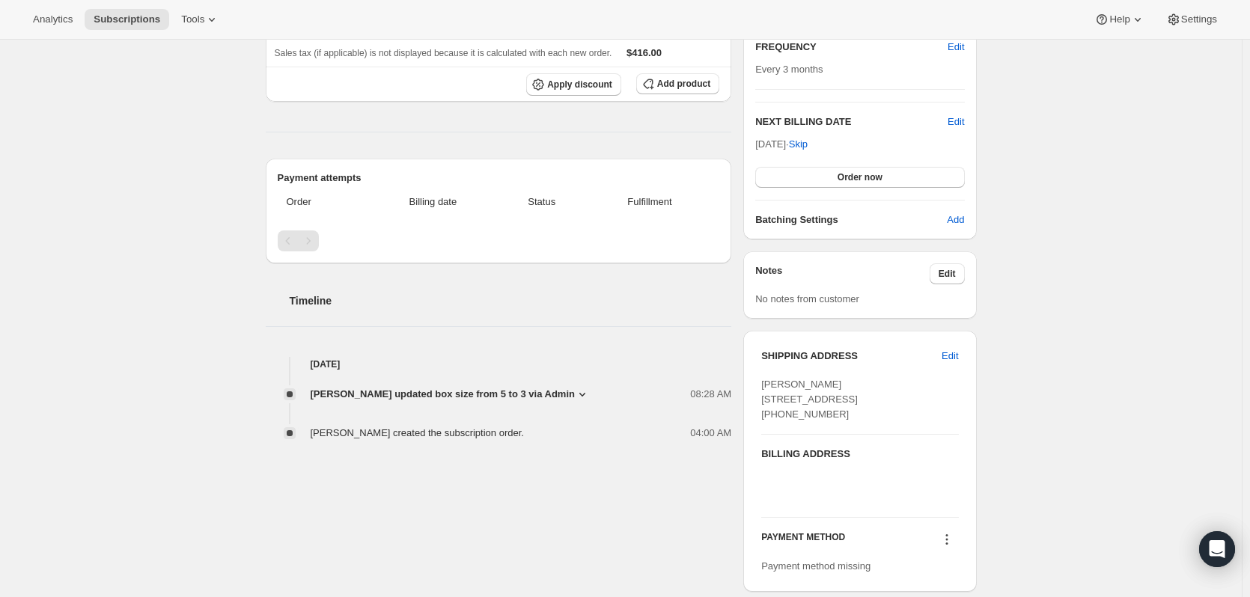
scroll to position [374, 0]
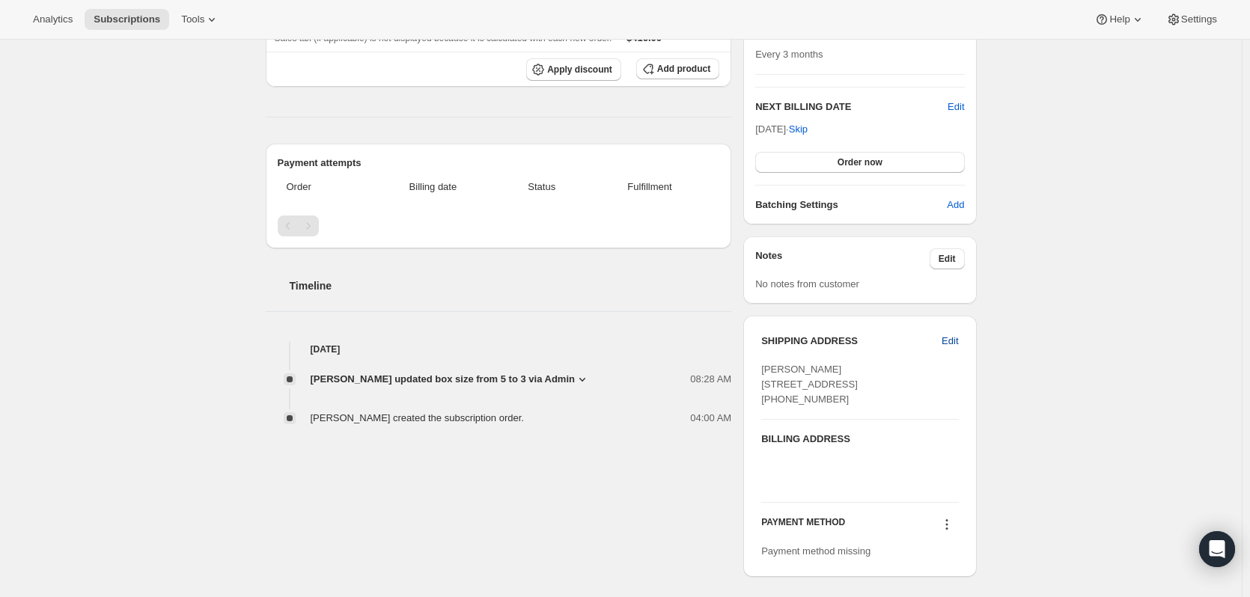
click at [953, 339] on span "Edit" at bounding box center [950, 341] width 16 height 15
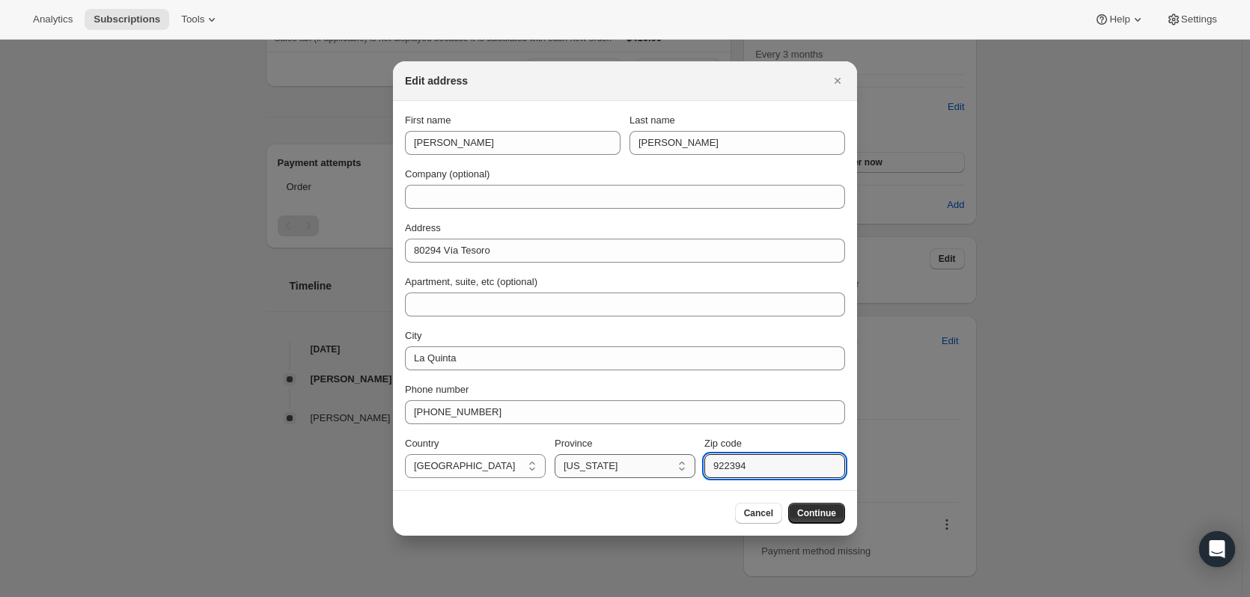
drag, startPoint x: 705, startPoint y: 466, endPoint x: 674, endPoint y: 467, distance: 31.5
click at [674, 467] on div "Country United States United States Province California Nevada Oregon Florida G…" at bounding box center [625, 457] width 440 height 42
type input "92253"
click at [634, 511] on div "Cancel Continue" at bounding box center [625, 513] width 440 height 21
click at [821, 508] on button "Continue" at bounding box center [816, 513] width 57 height 21
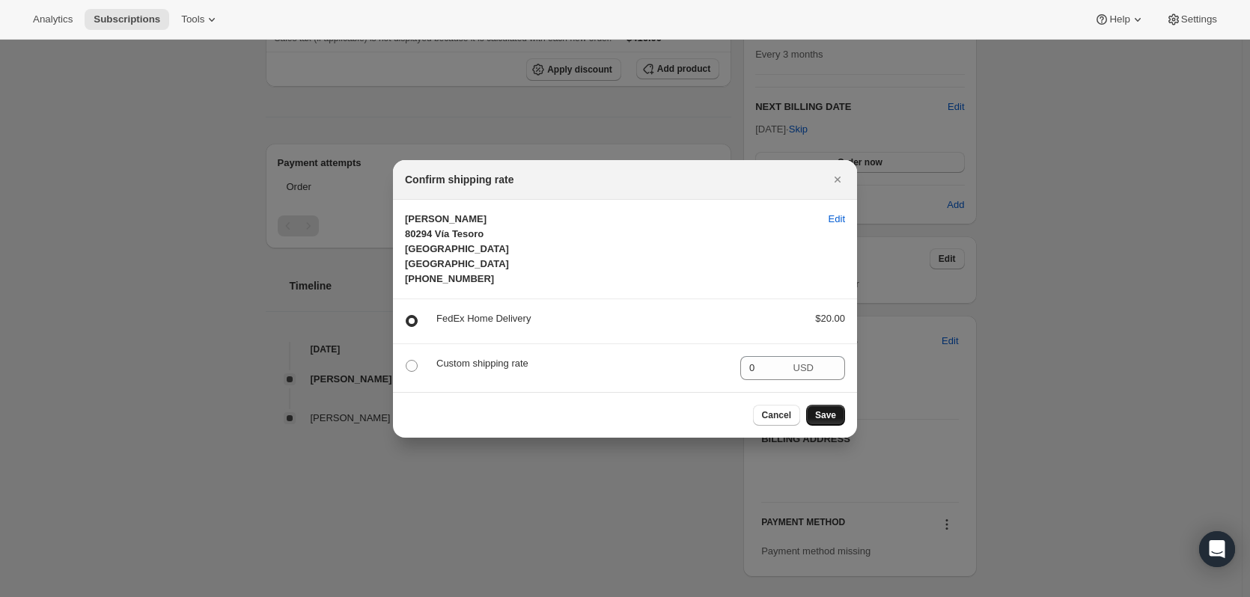
click at [831, 409] on span "Save" at bounding box center [825, 415] width 21 height 12
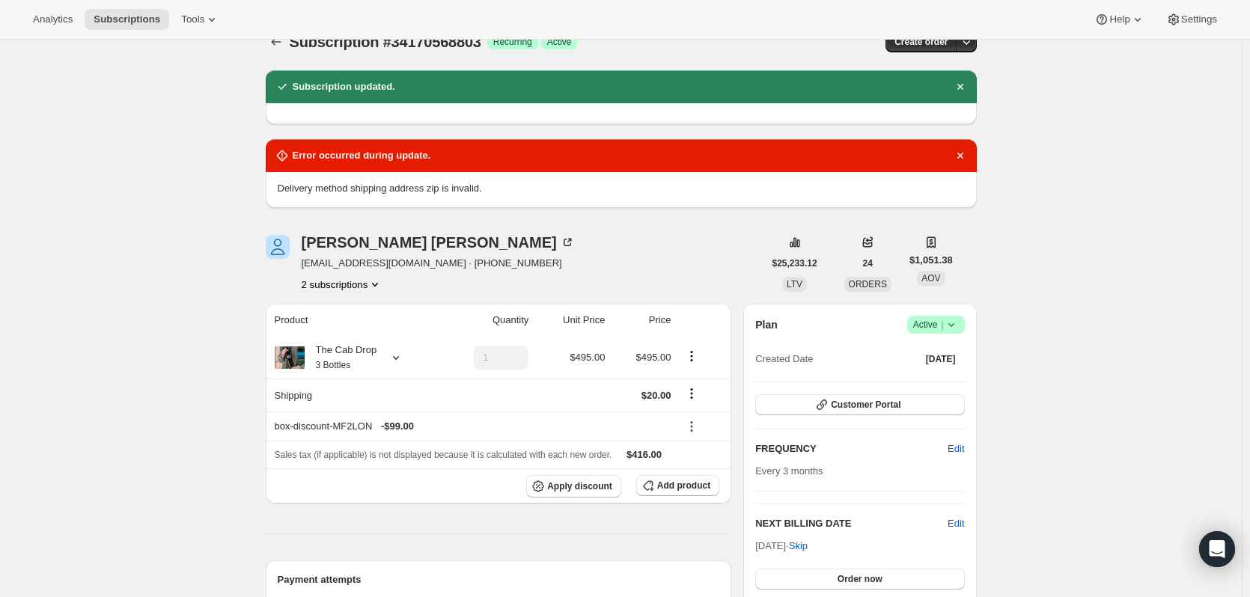
scroll to position [0, 0]
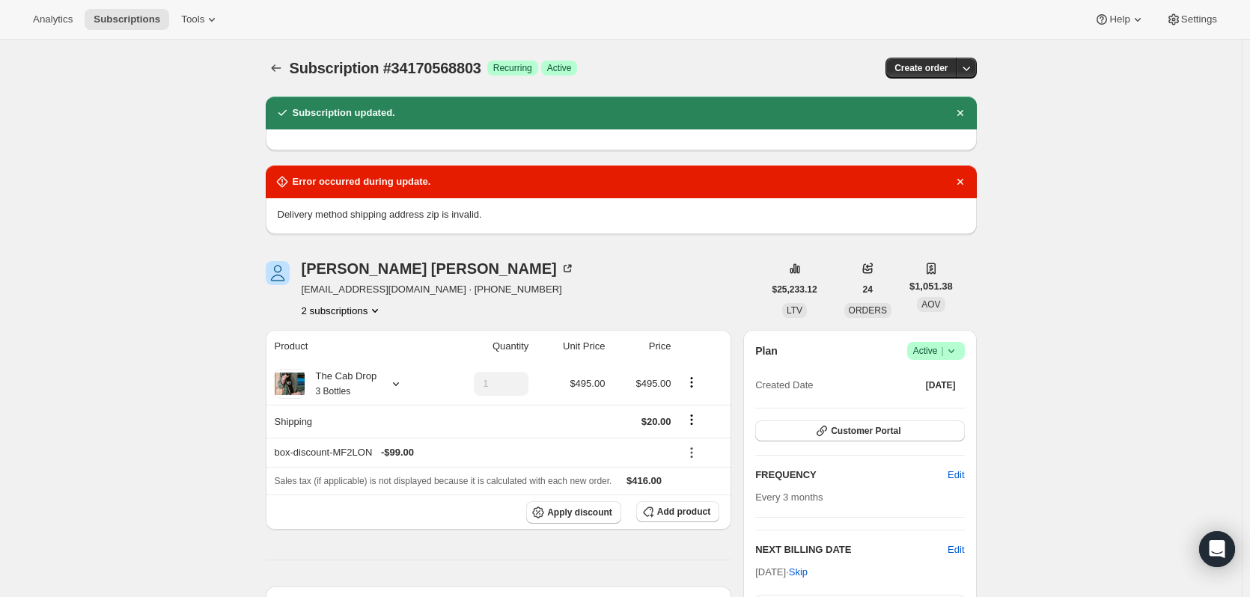
click at [959, 178] on icon "Dismiss notification" at bounding box center [960, 181] width 15 height 15
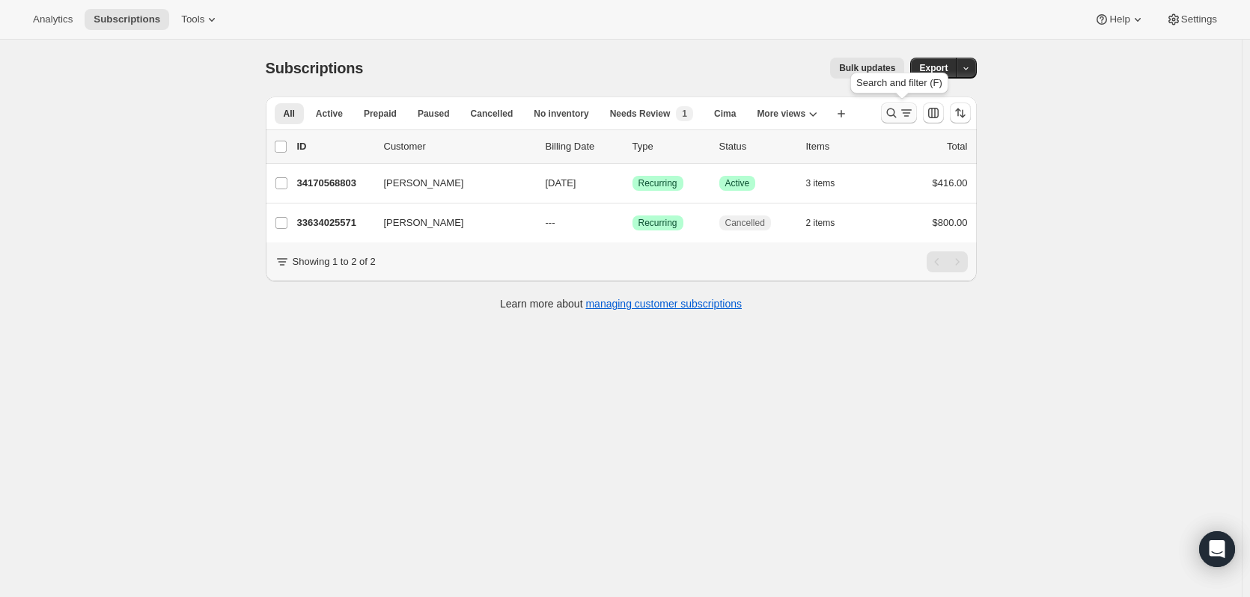
click at [895, 111] on icon "Search and filter results" at bounding box center [891, 113] width 15 height 15
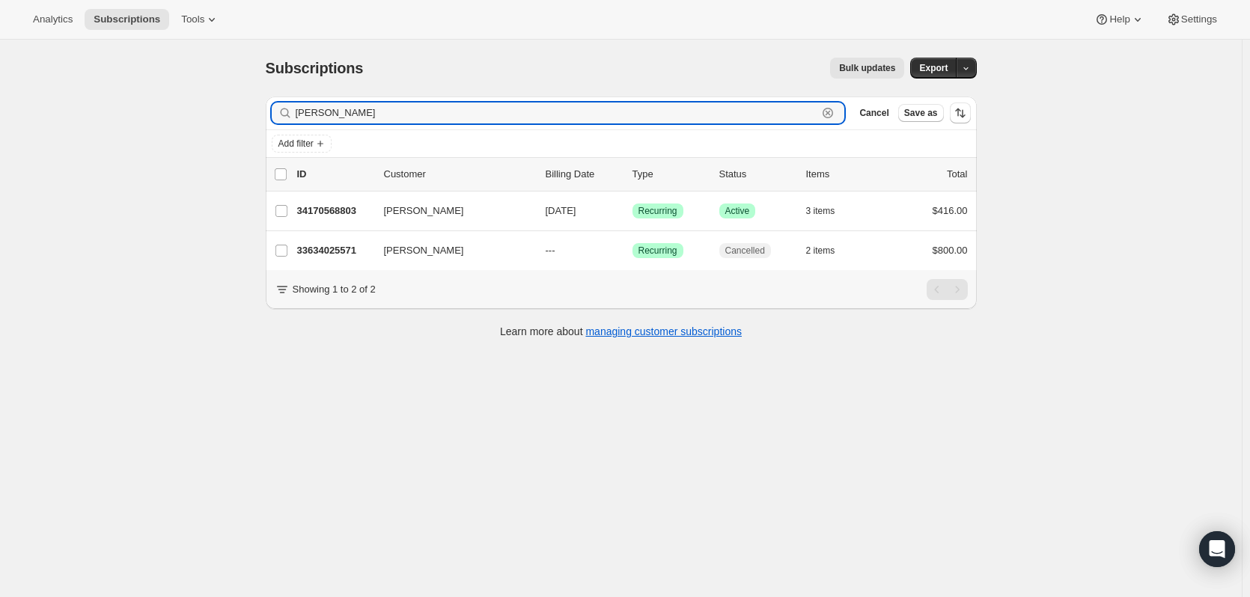
click at [833, 117] on icon "button" at bounding box center [828, 113] width 10 height 10
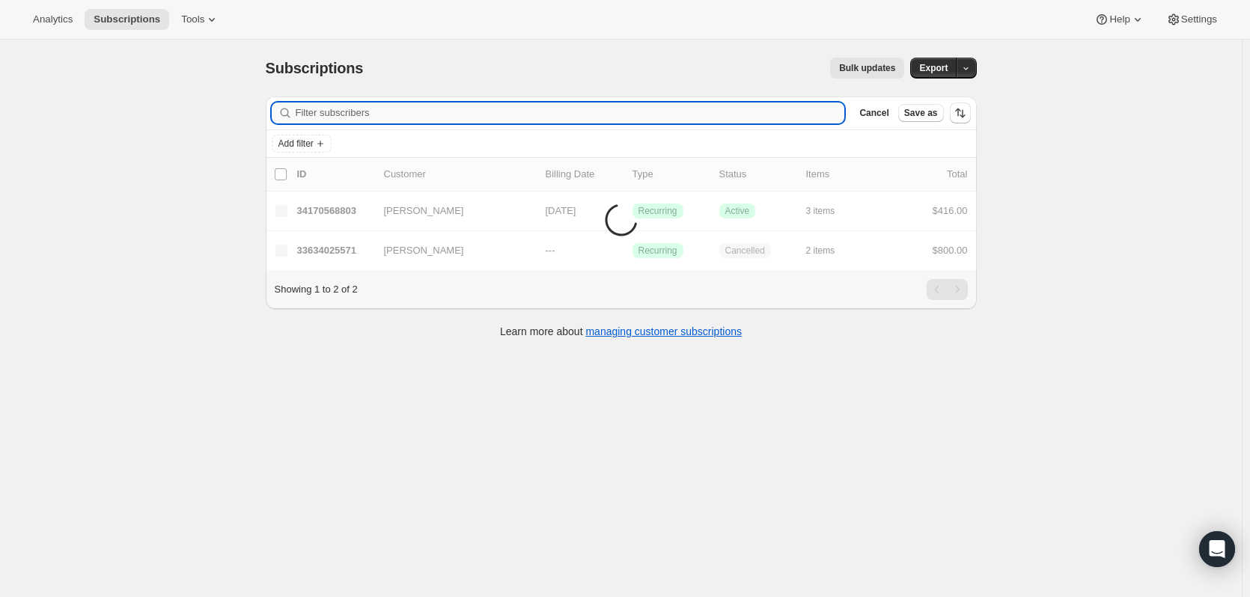
paste input "Pittenger"
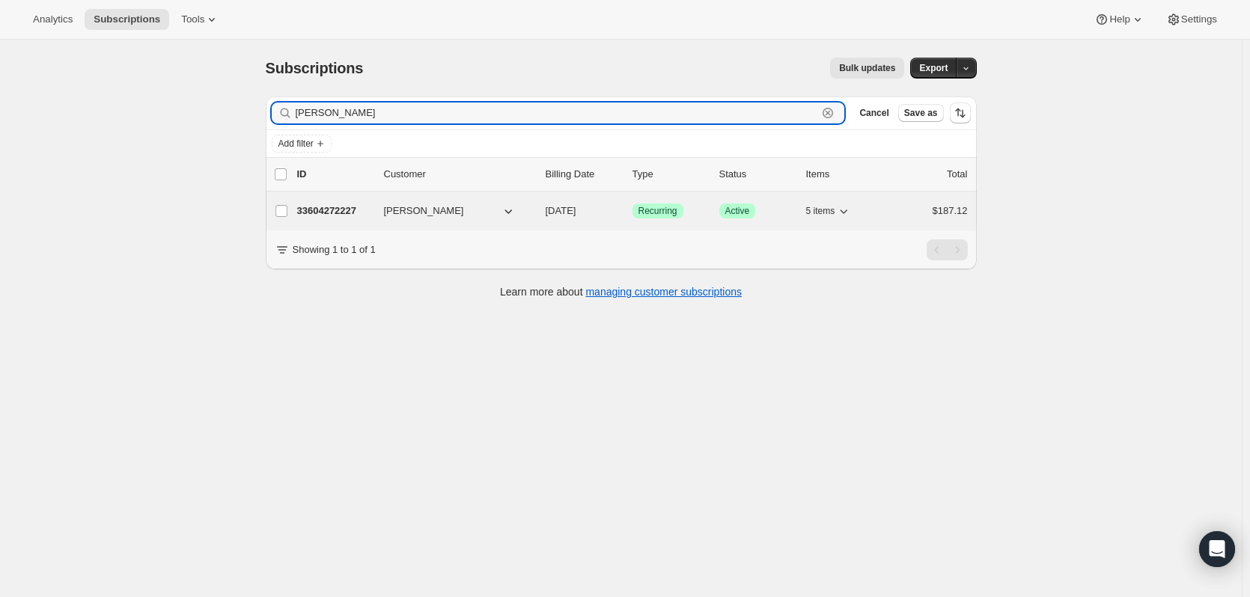
type input "Pittenger"
click at [324, 211] on p "33604272227" at bounding box center [334, 211] width 75 height 15
